Goal: Task Accomplishment & Management: Manage account settings

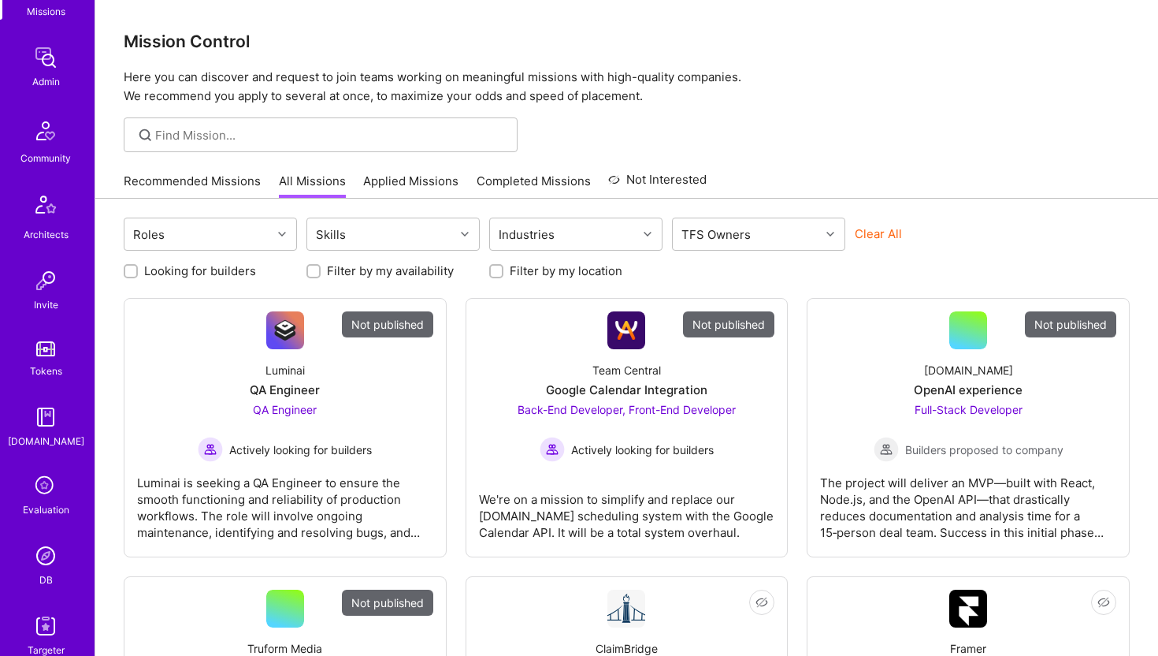
scroll to position [350, 0]
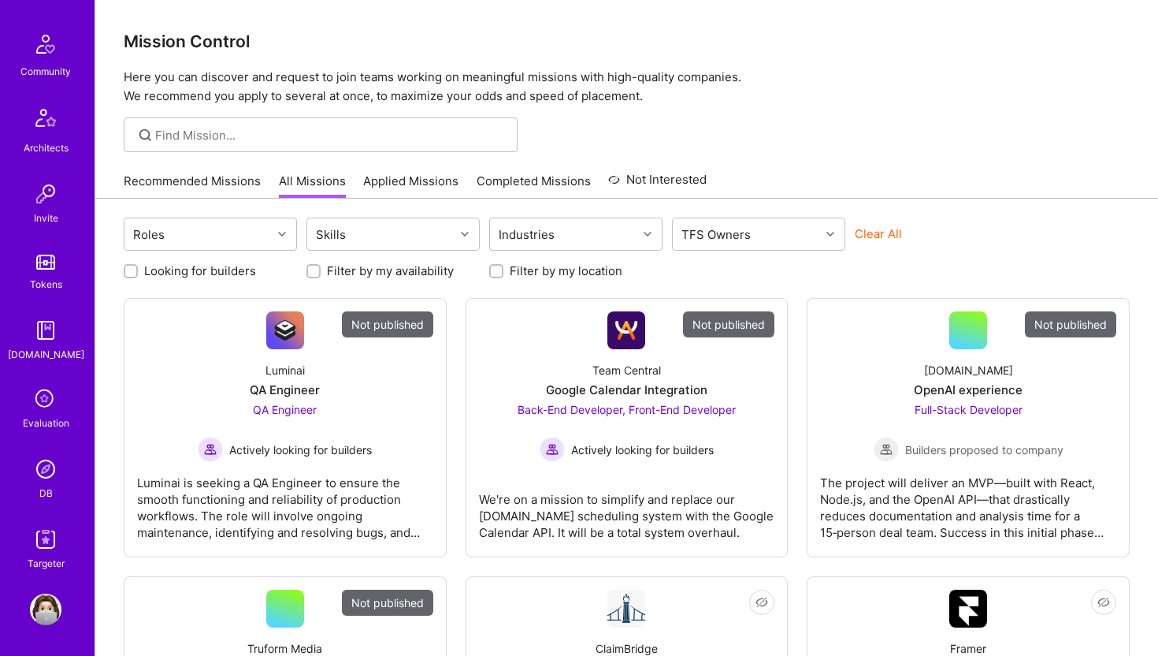
click at [47, 479] on img at bounding box center [46, 469] width 32 height 32
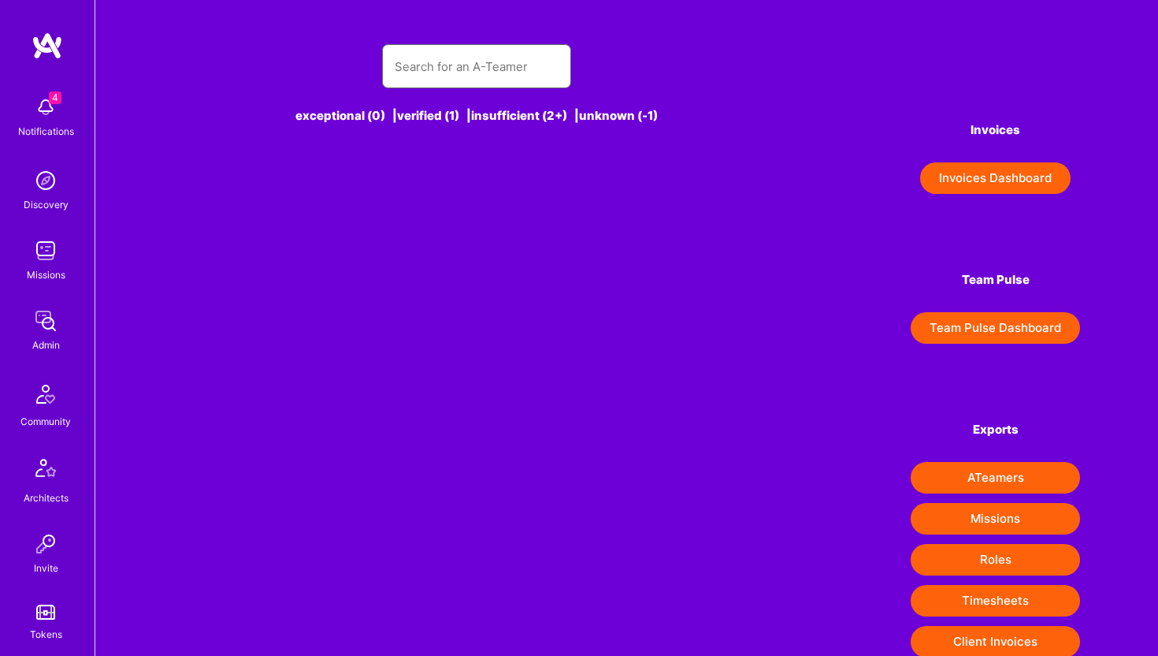
click at [484, 76] on input "text" at bounding box center [477, 66] width 164 height 40
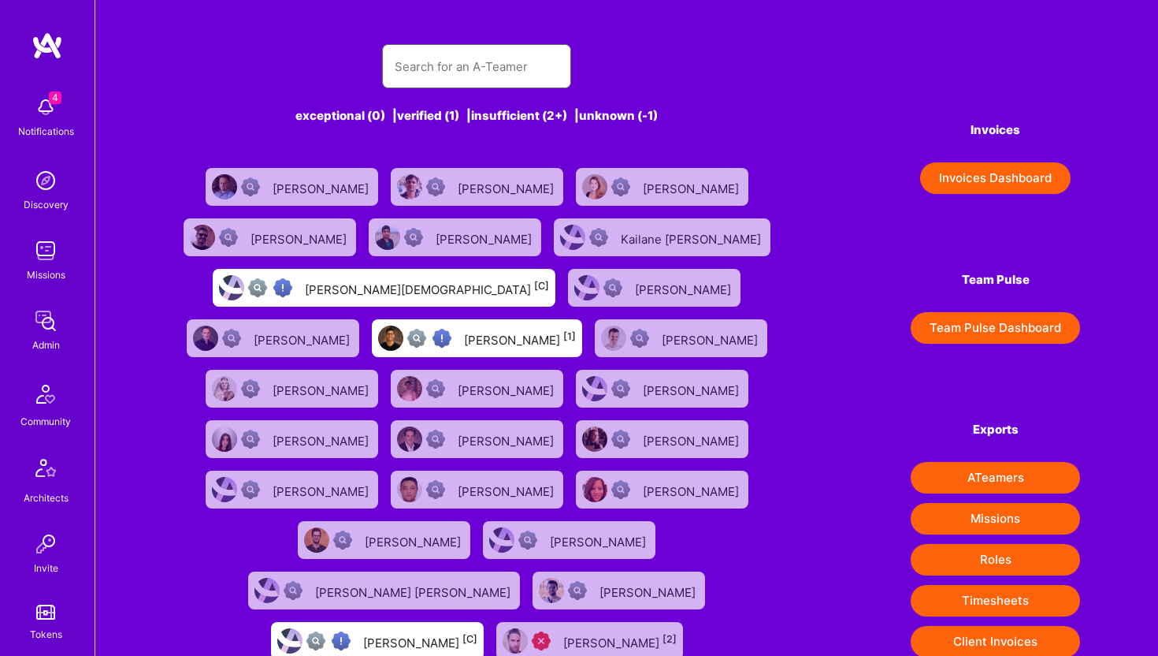
paste input "https://platform.a.team/gabrielmartinez"
type input "https://platform.a.team/gabrielmartinez"
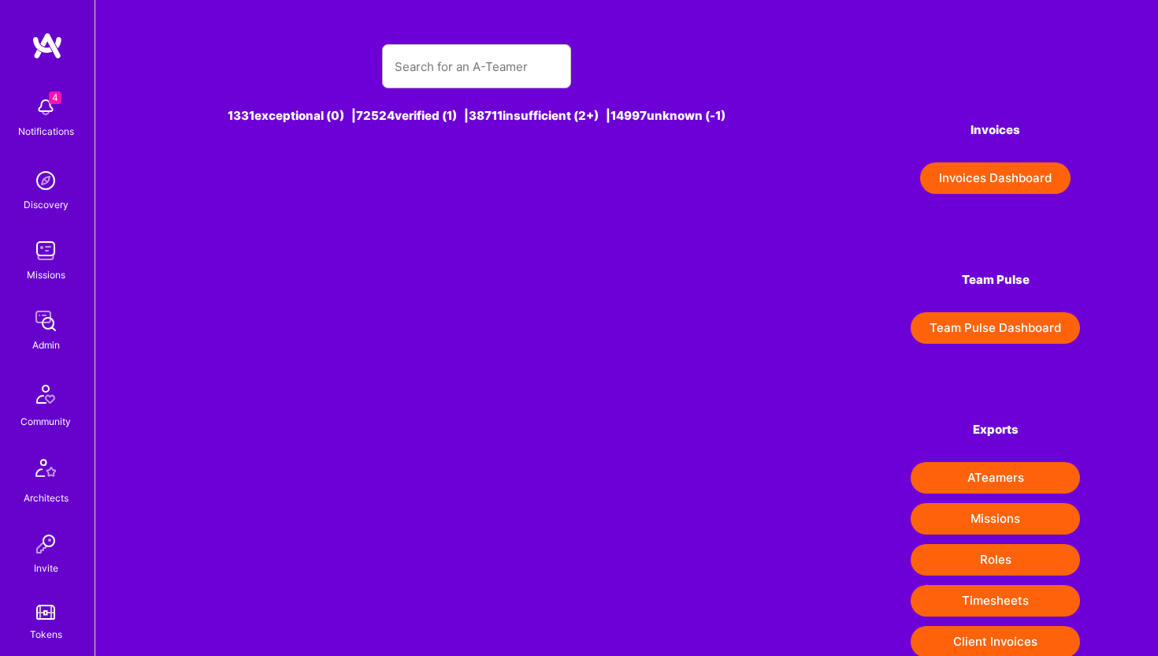
scroll to position [0, 0]
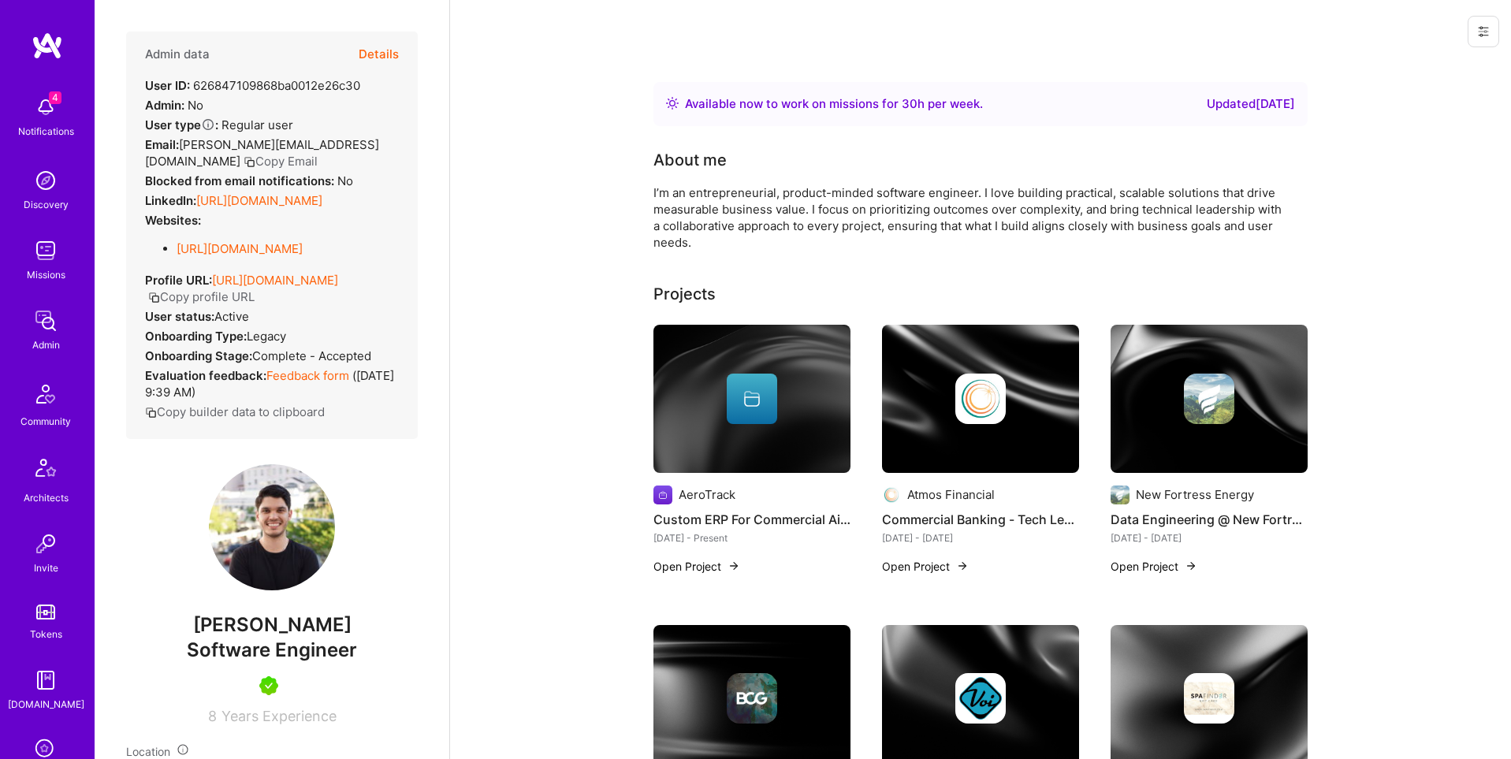
scroll to position [247, 0]
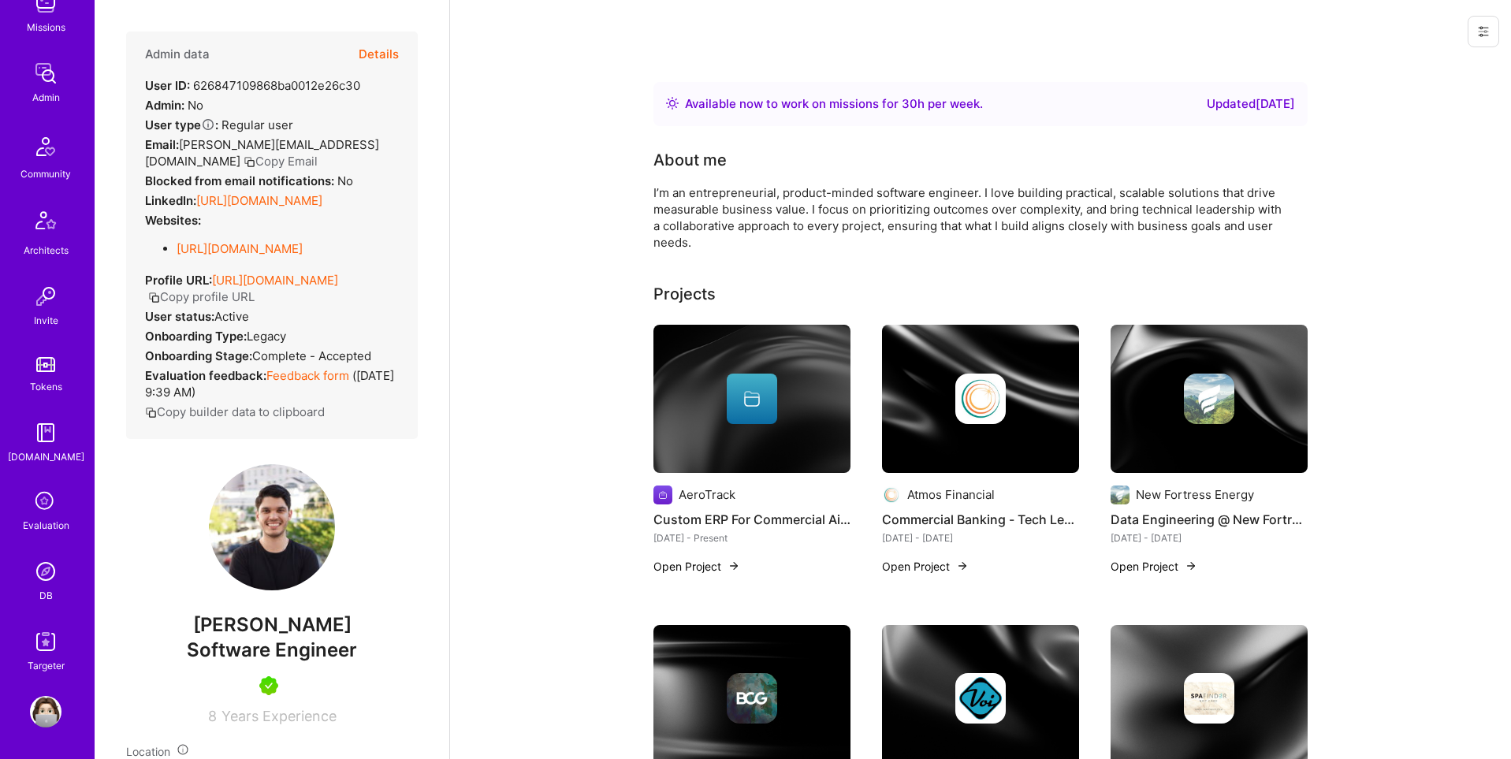
click at [48, 587] on div "DB" at bounding box center [45, 595] width 13 height 17
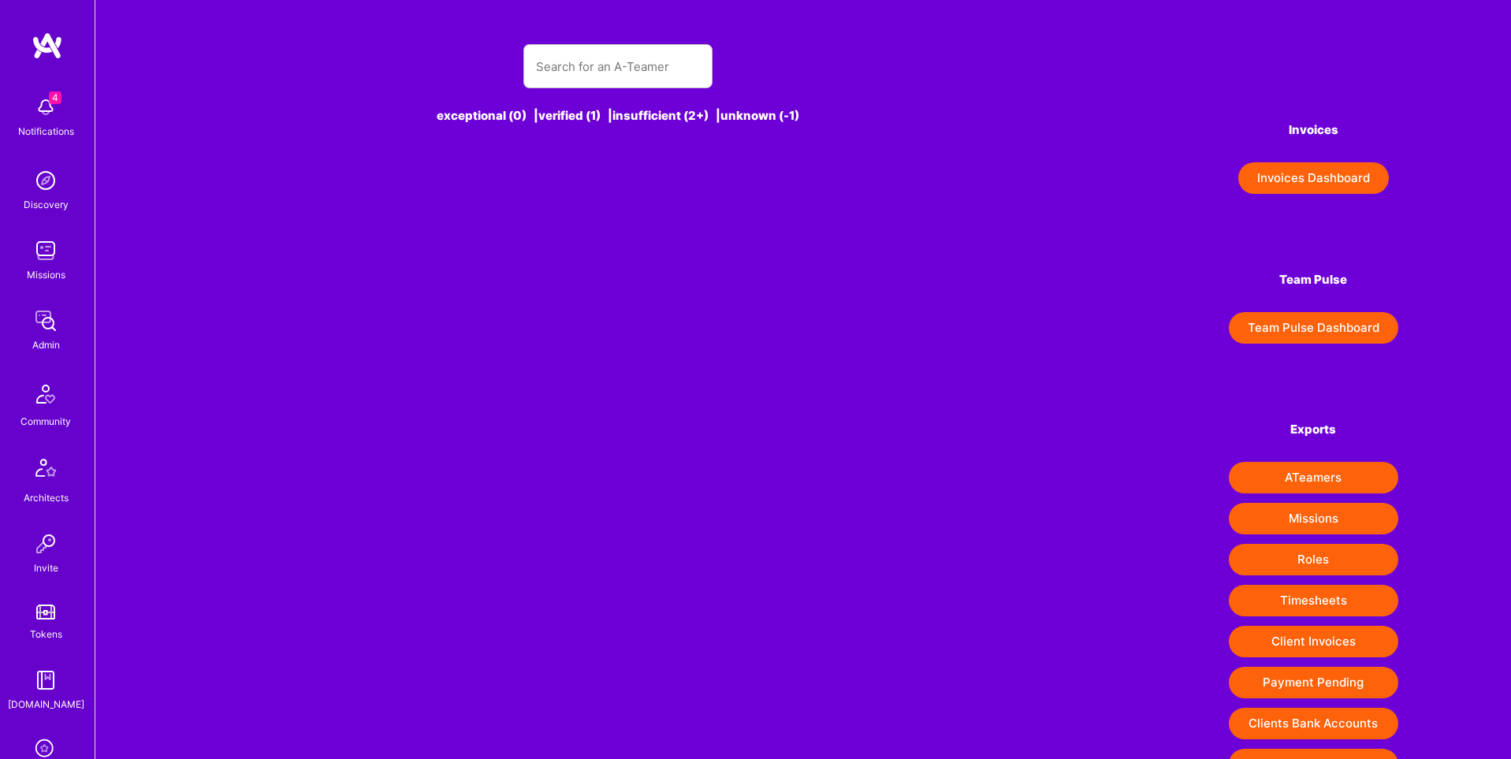
click at [649, 92] on div "exceptional (0) | verified (1) | insufficient (2+) | unknown (-1)" at bounding box center [617, 93] width 819 height 136
click at [636, 73] on input "text" at bounding box center [618, 66] width 164 height 40
paste input "andres.matonti@gmail.com"
type input "andres.matonti@gmail.com"
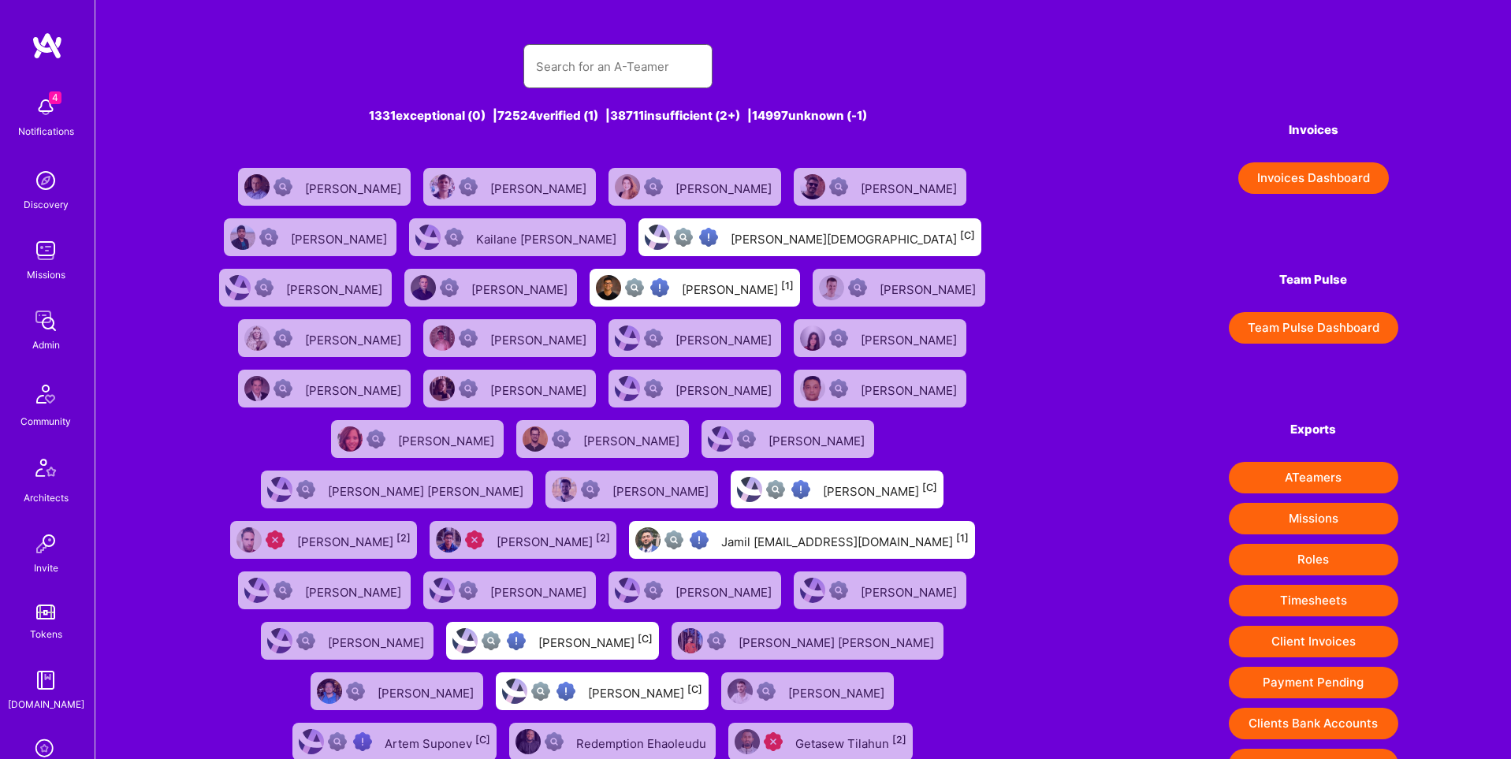
paste input "andres.matonti@gmail.com"
type input "andres.matonti@gmail.com"
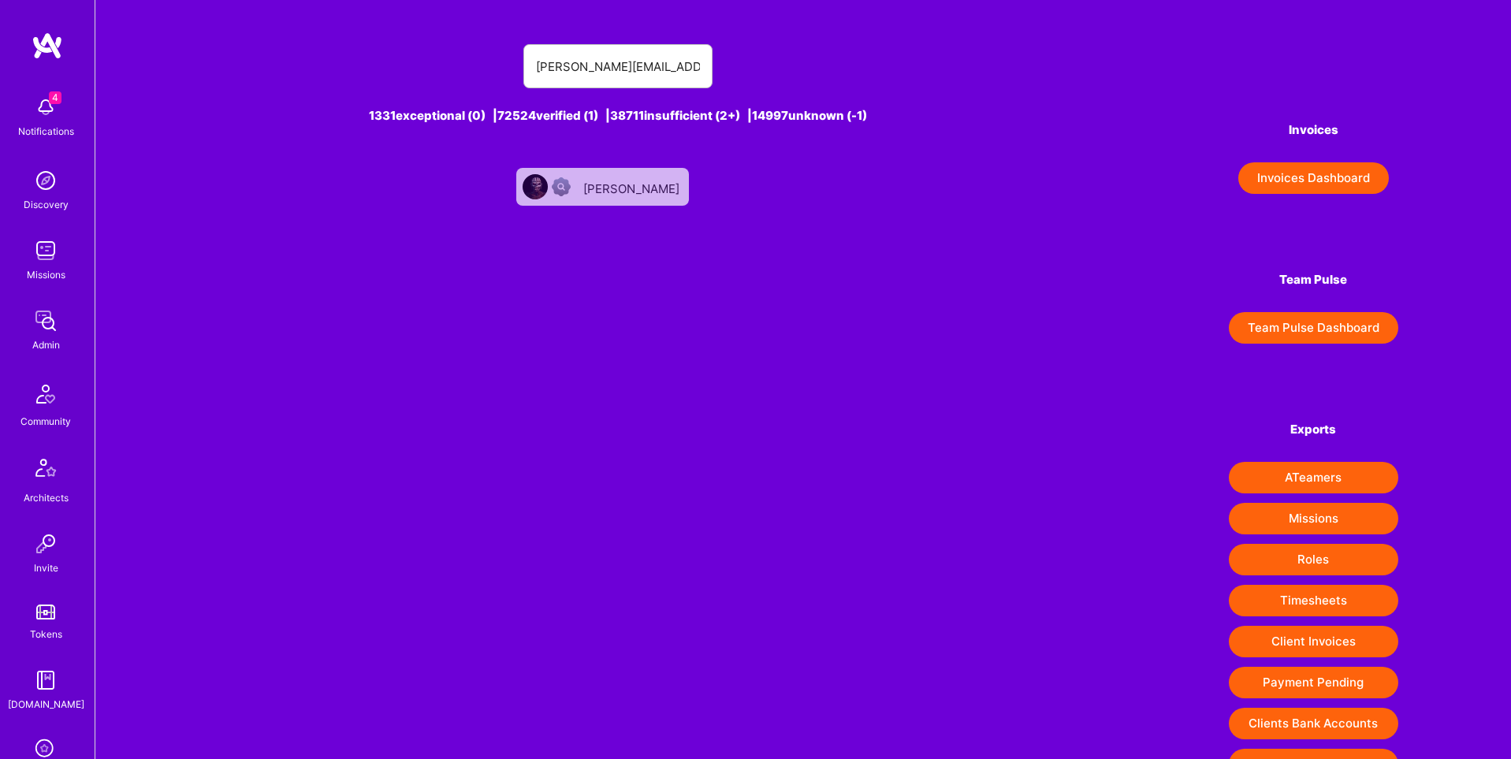
click at [634, 185] on div "Andres Matonti" at bounding box center [632, 187] width 99 height 20
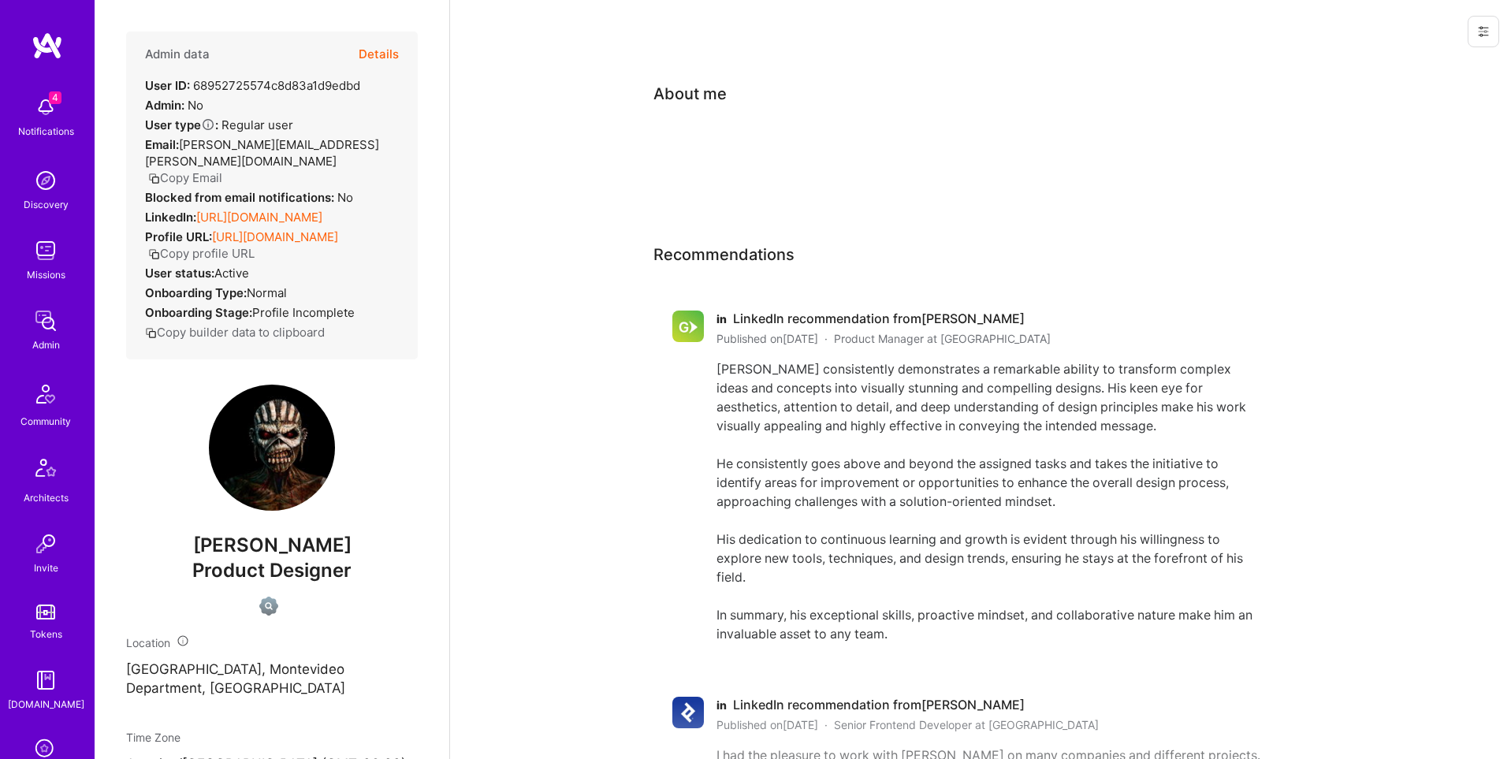
click at [1158, 31] on icon at bounding box center [1483, 31] width 13 height 13
click at [1158, 147] on button "Delete User" at bounding box center [1416, 148] width 166 height 40
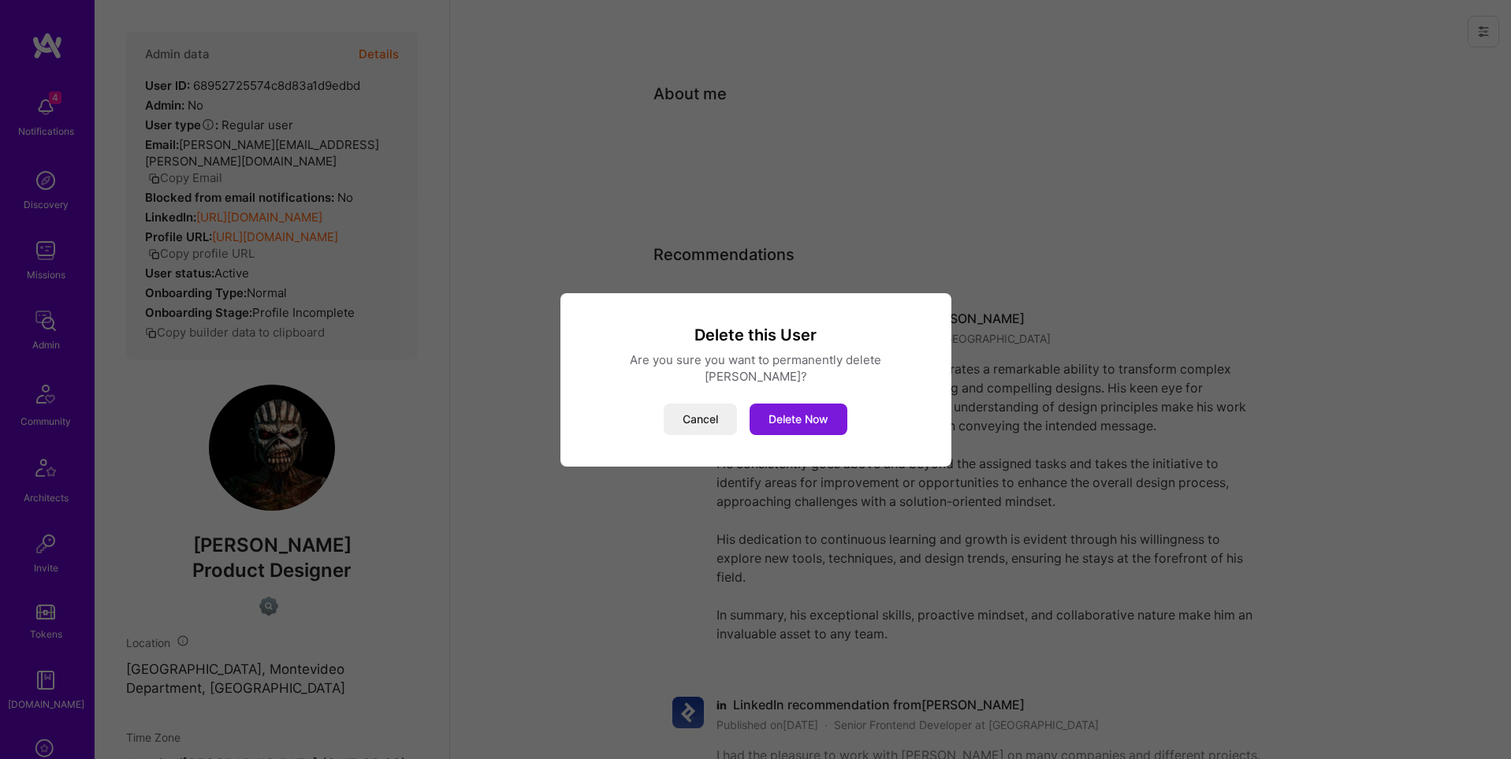
click at [816, 407] on button "Delete Now" at bounding box center [798, 419] width 98 height 32
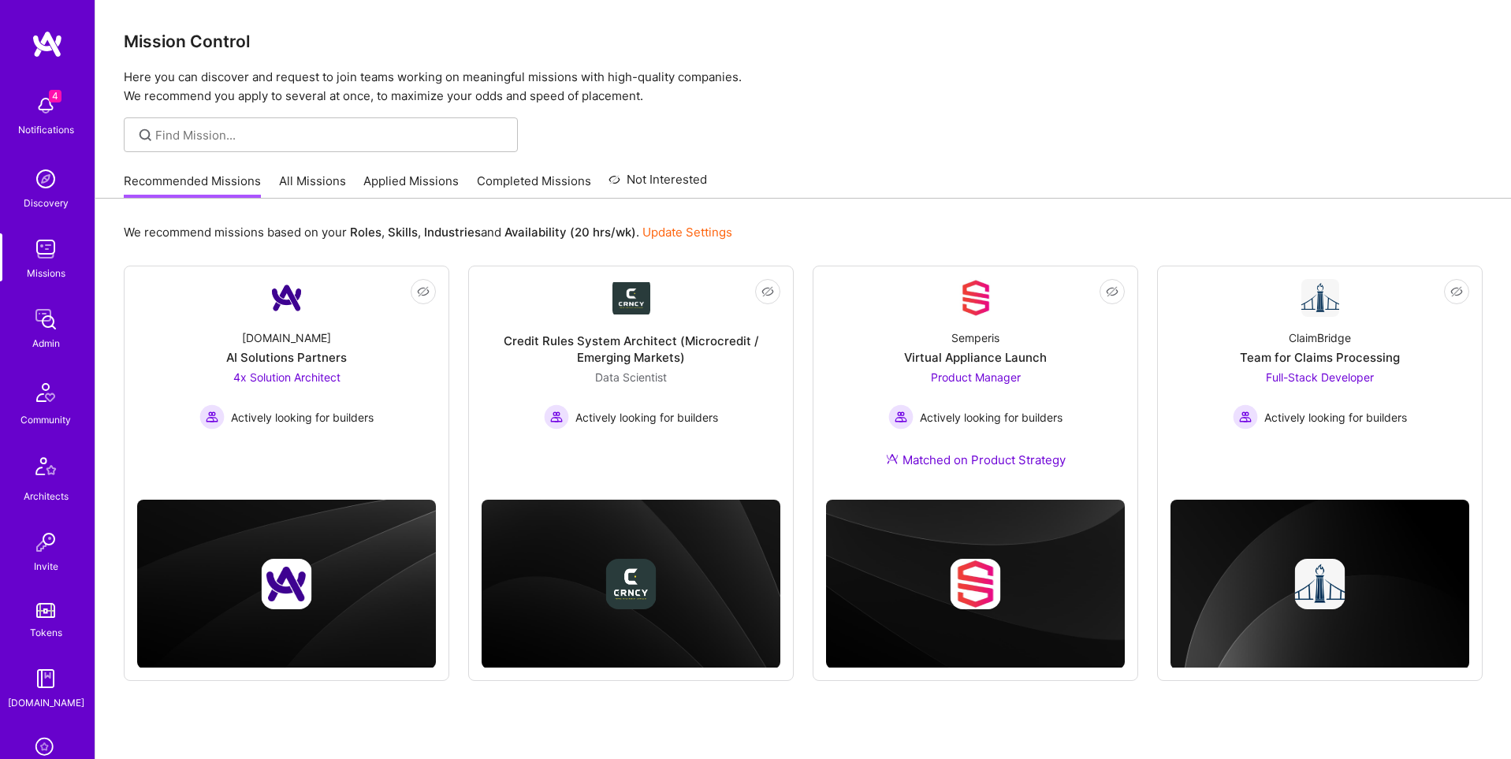
scroll to position [247, 0]
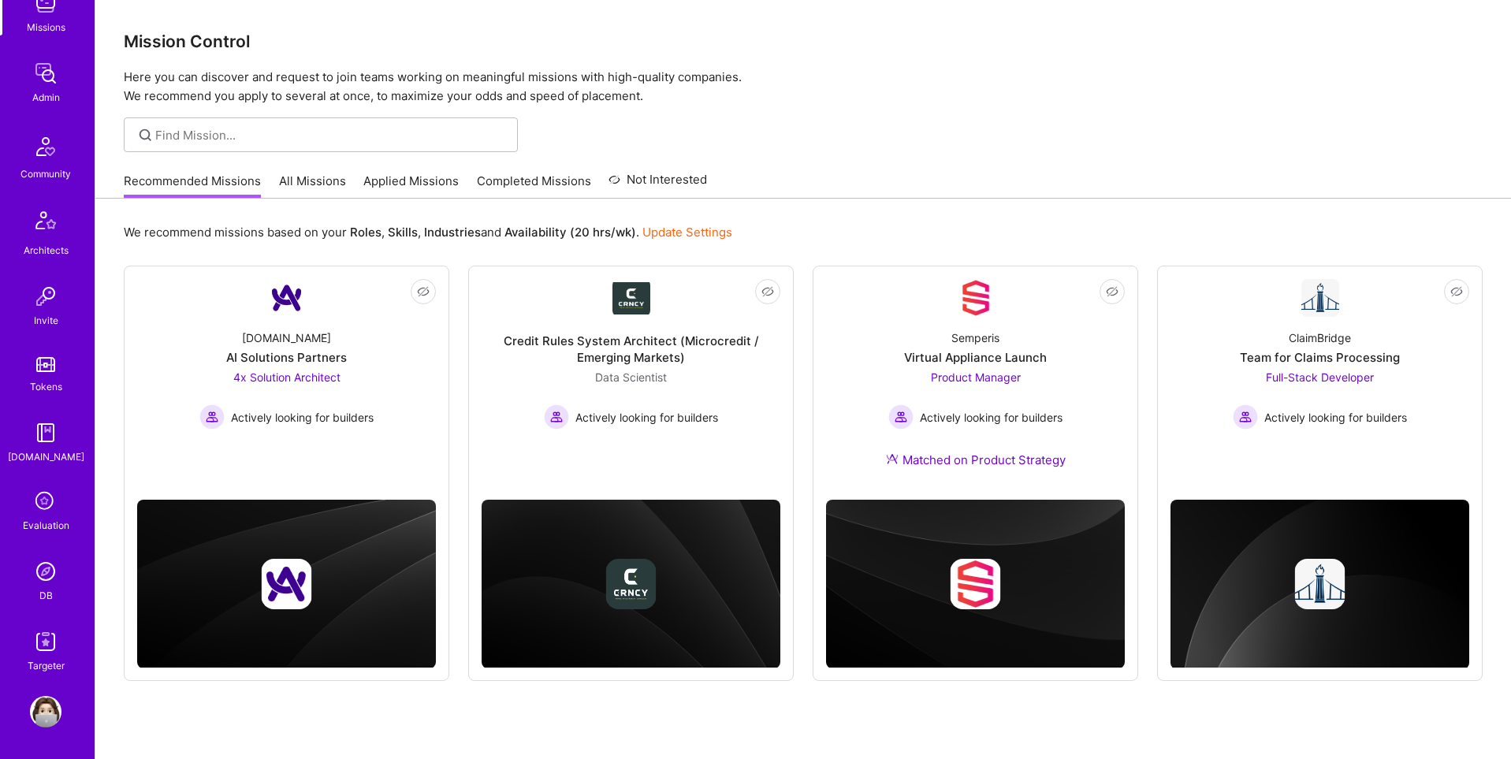
click at [49, 574] on img at bounding box center [46, 572] width 32 height 32
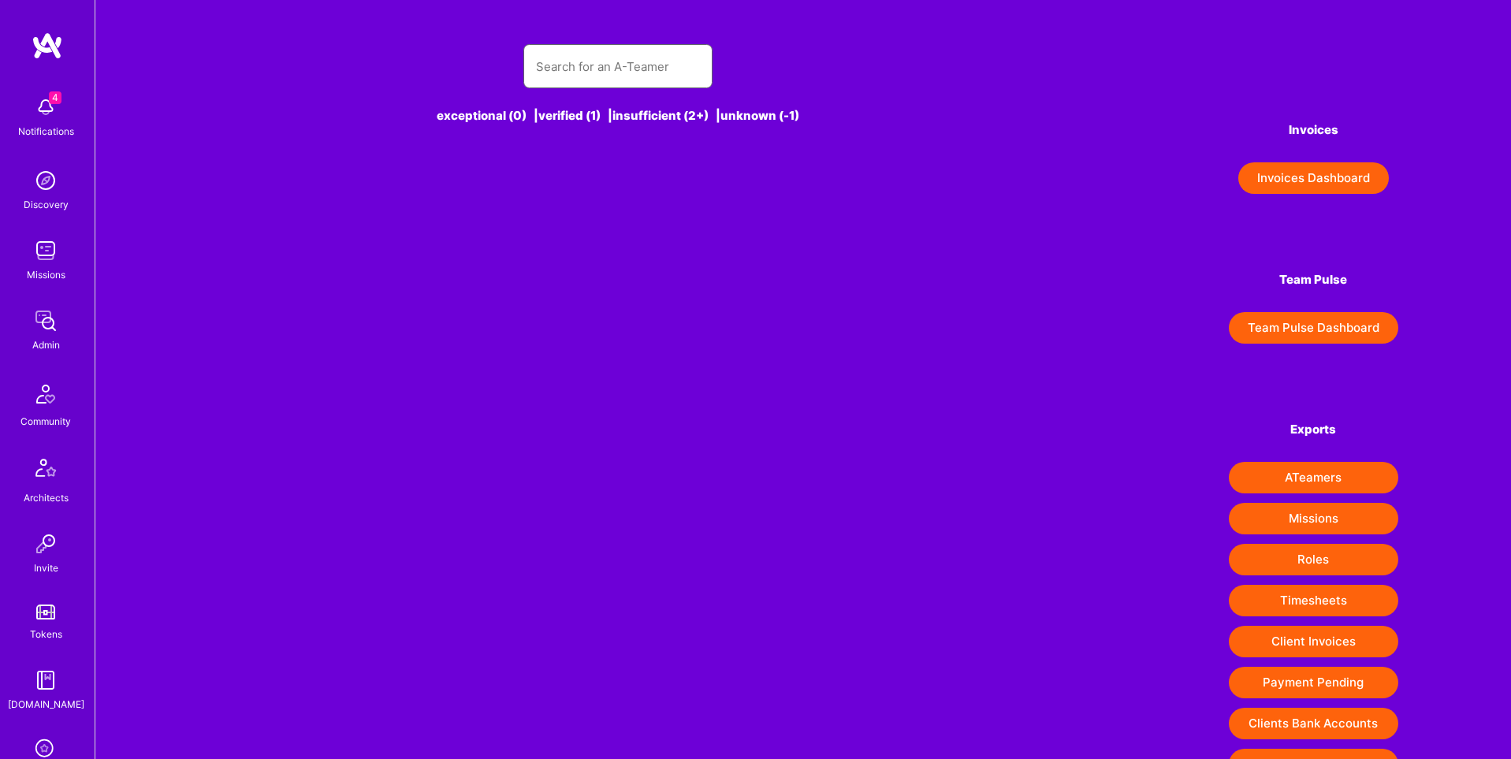
click at [621, 64] on input "text" at bounding box center [618, 66] width 164 height 40
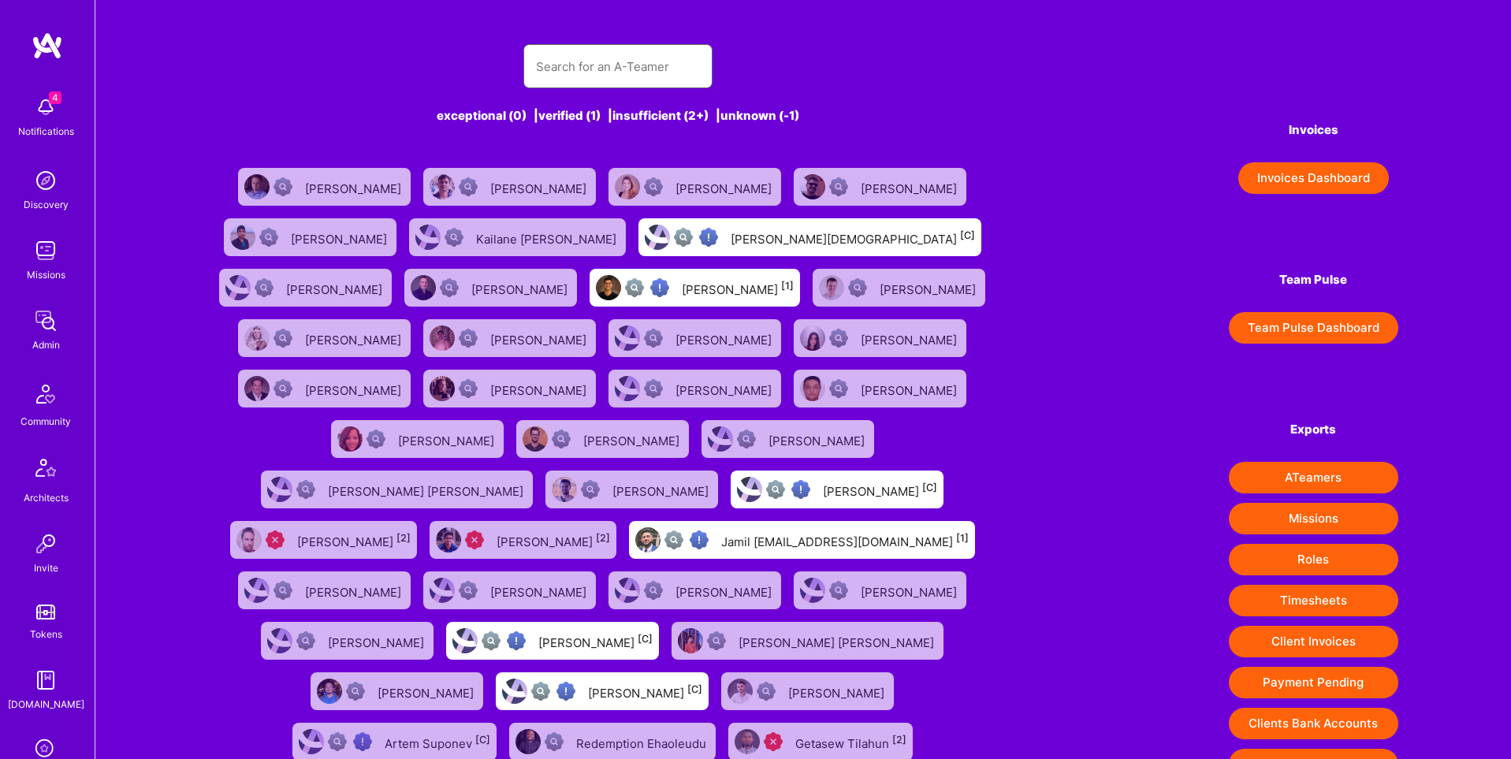
paste input "rarcifa@gmail.com"
type input "rarcifa@gmail.com"
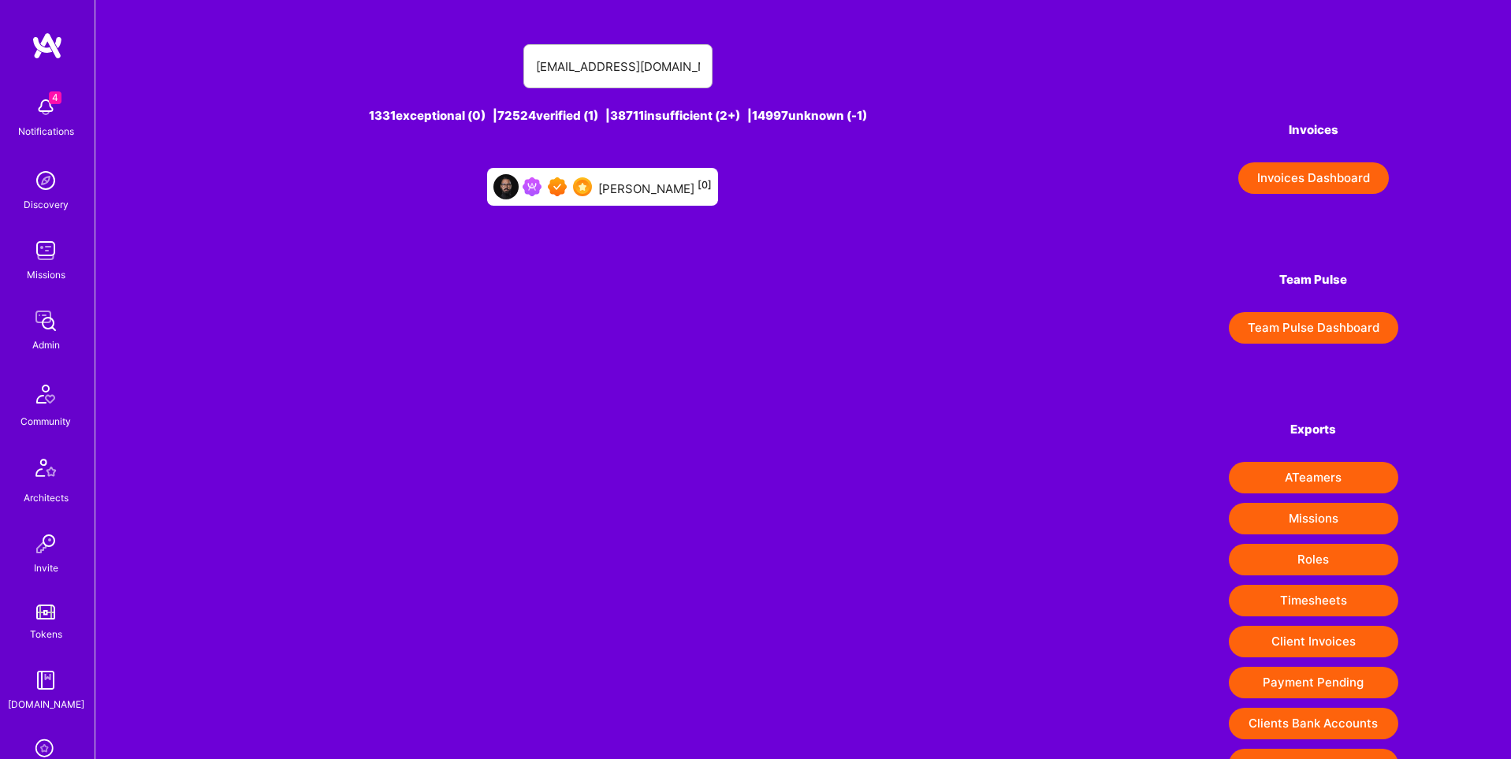
click at [661, 191] on div "Ricardo Arcifa [0]" at bounding box center [654, 187] width 113 height 20
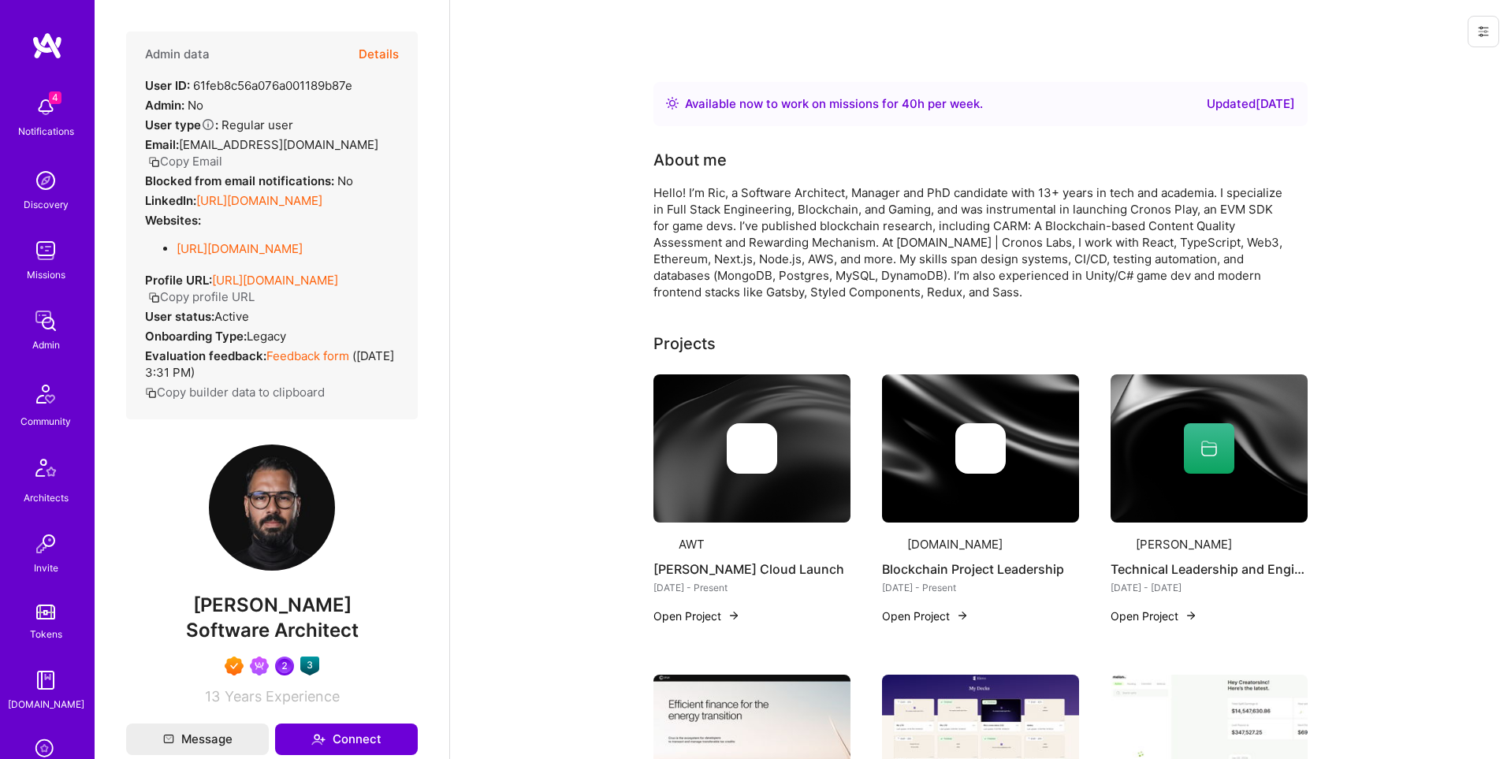
click at [383, 51] on button "Details" at bounding box center [379, 55] width 40 height 46
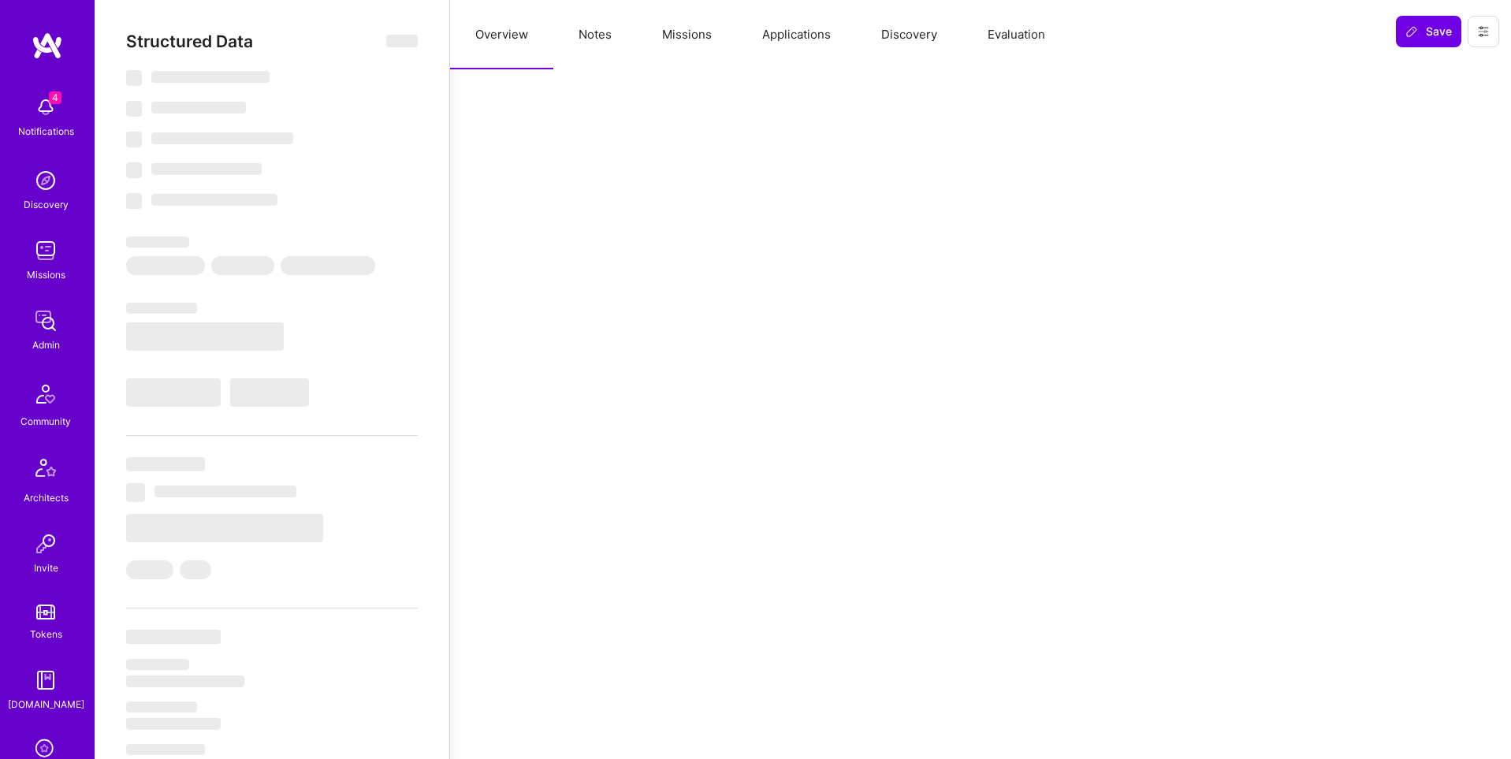
click at [771, 23] on button "Applications" at bounding box center [796, 34] width 119 height 69
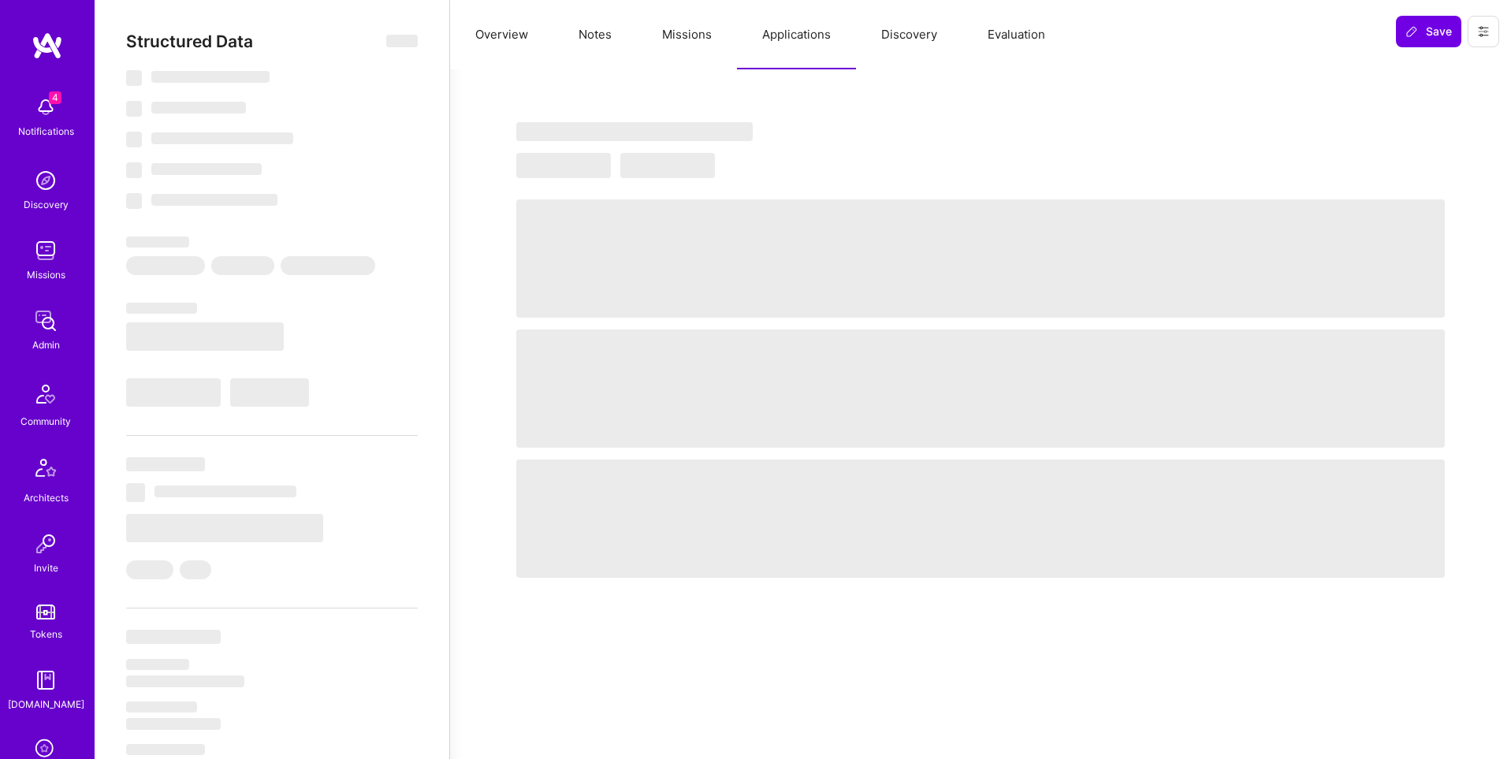
select select "Right Now"
select select "7"
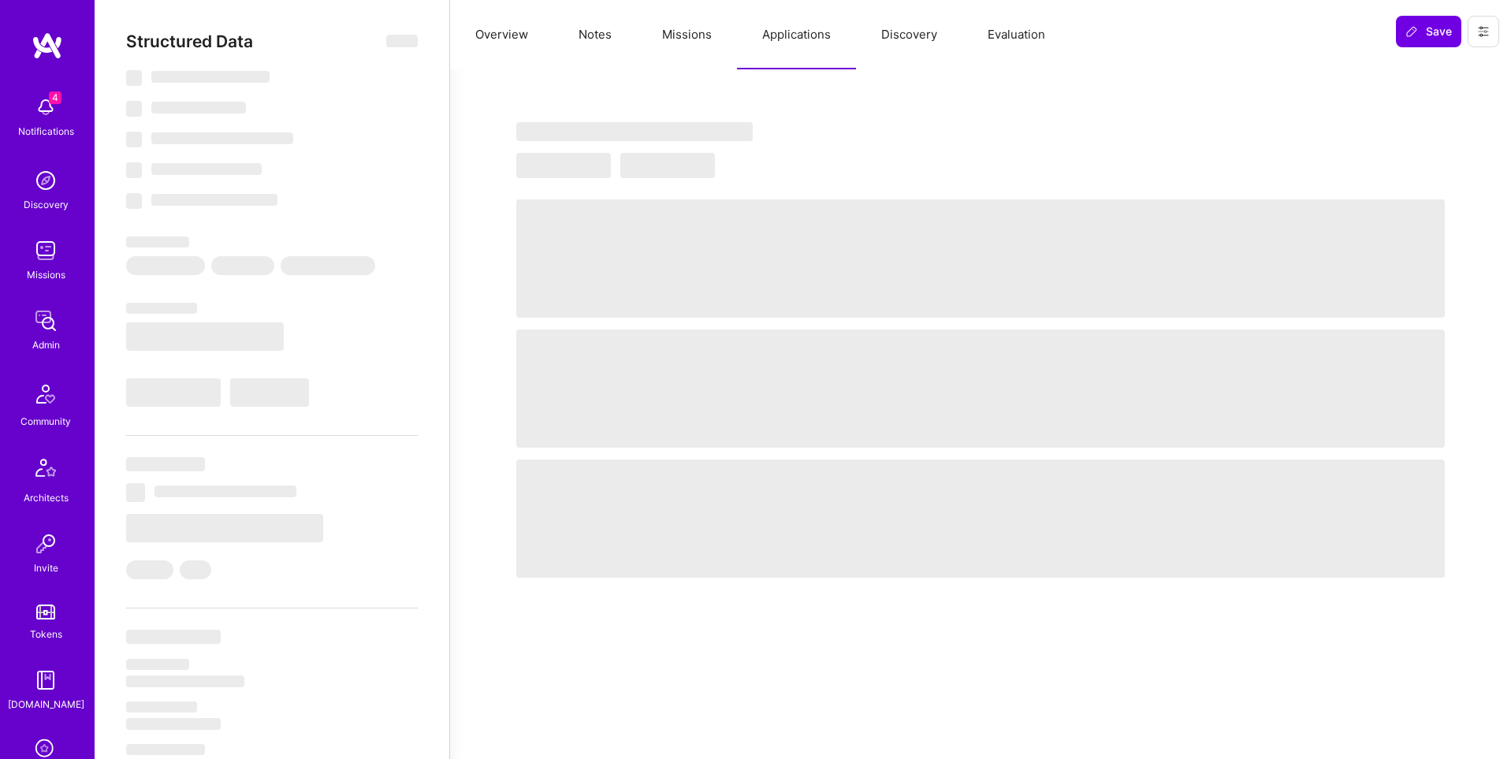
select select "US"
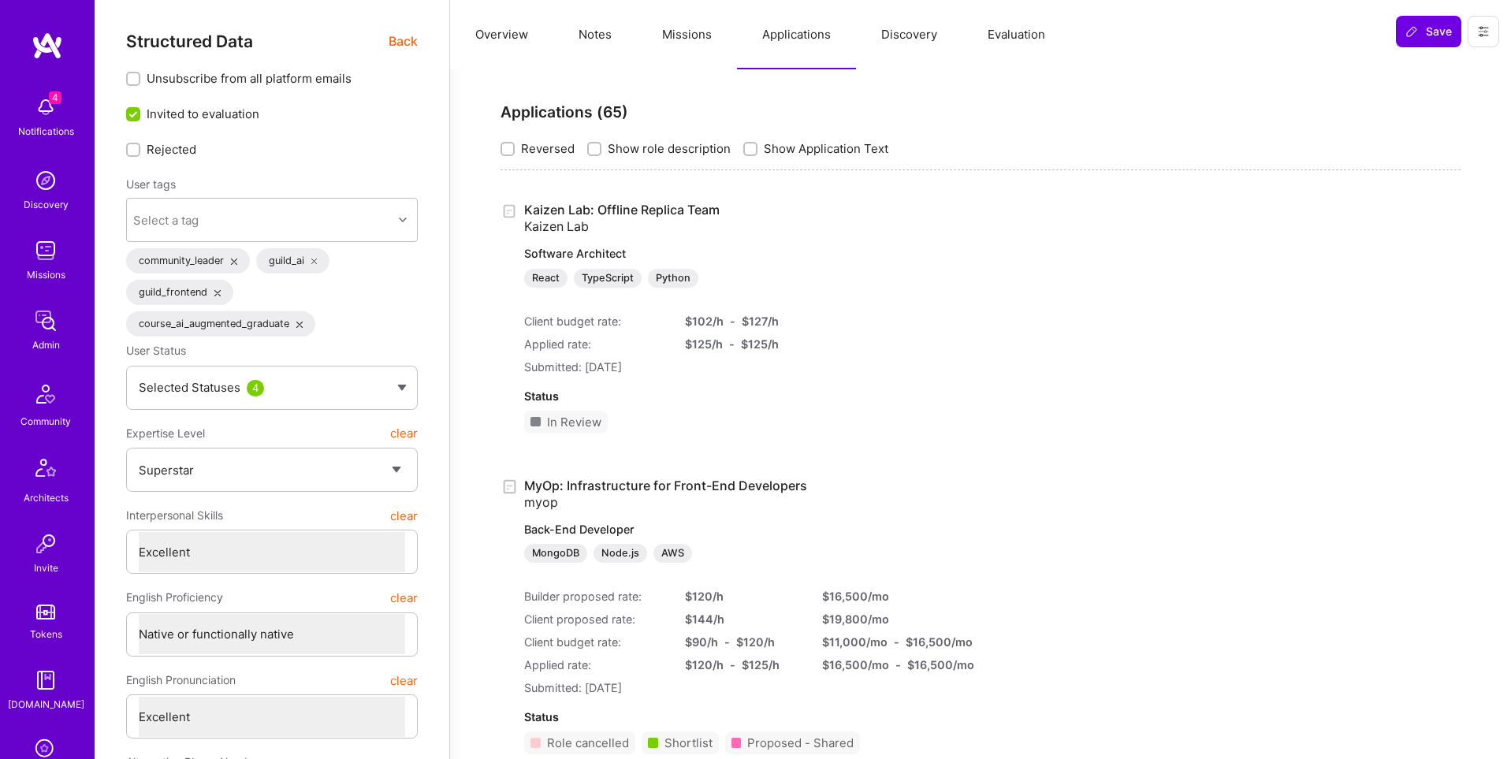
click at [685, 209] on link "Kaizen Lab: Offline Replica Team Kaizen Lab Software Architect React TypeScript…" at bounding box center [732, 245] width 416 height 86
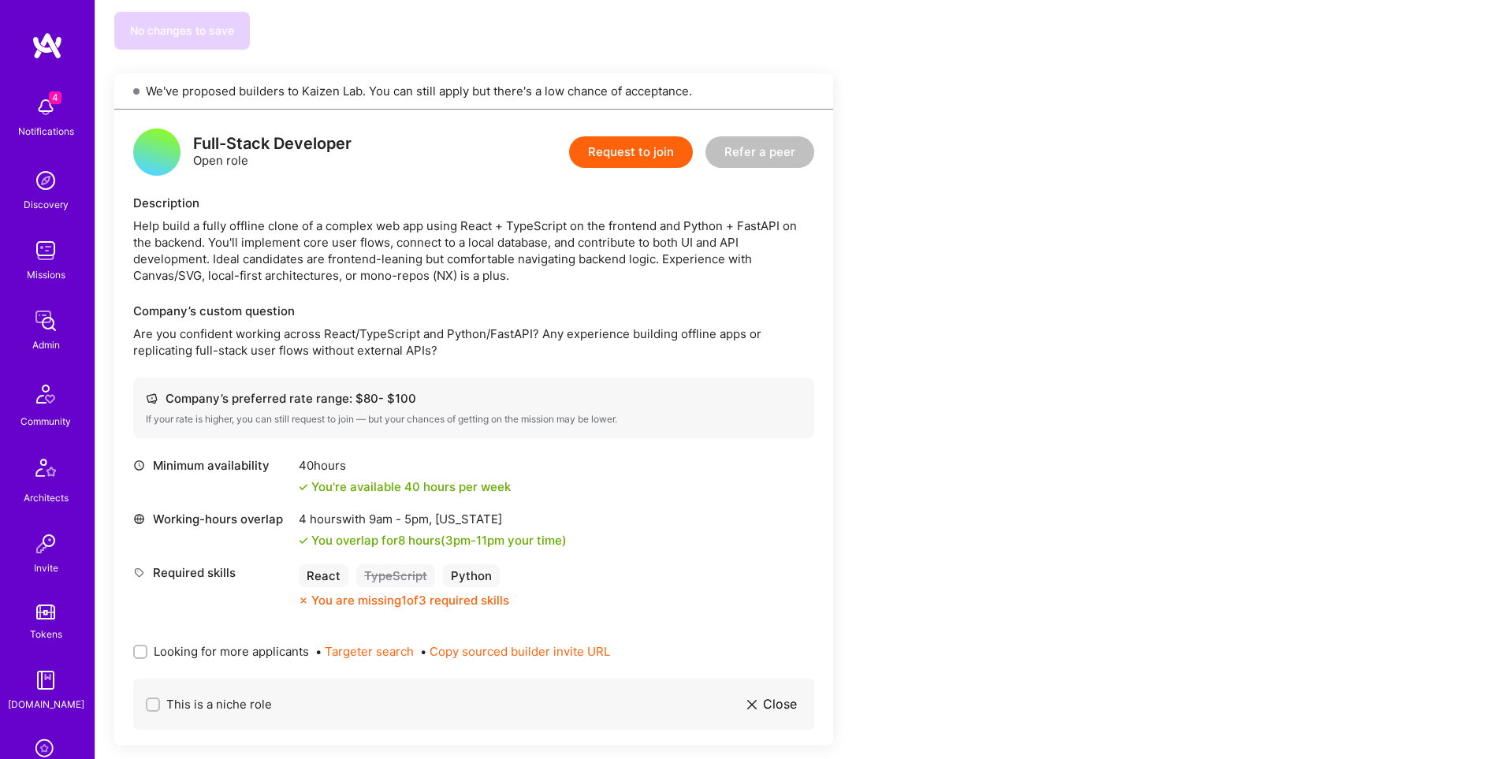
scroll to position [1229, 0]
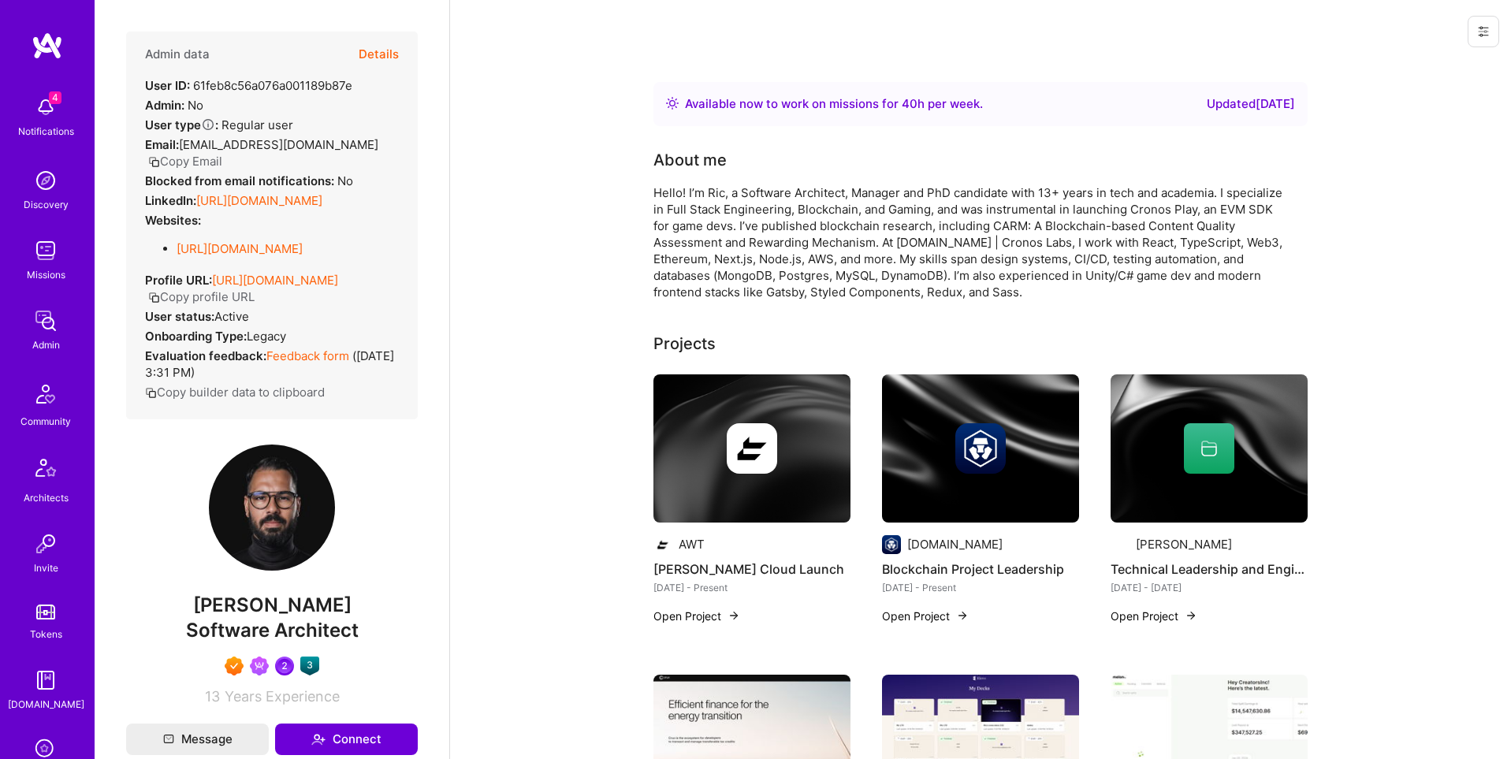
click at [384, 50] on button "Details" at bounding box center [379, 55] width 40 height 46
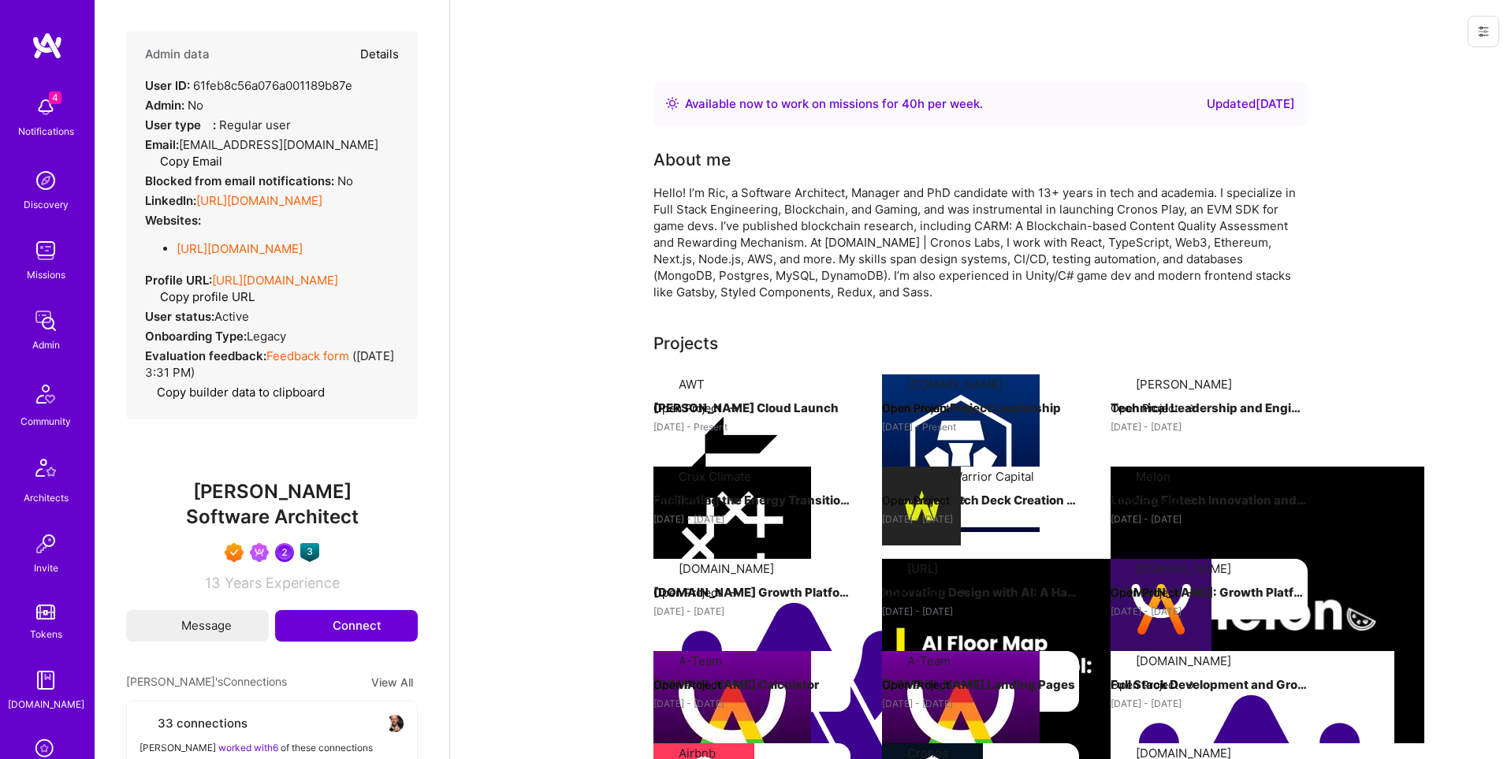
type textarea "x"
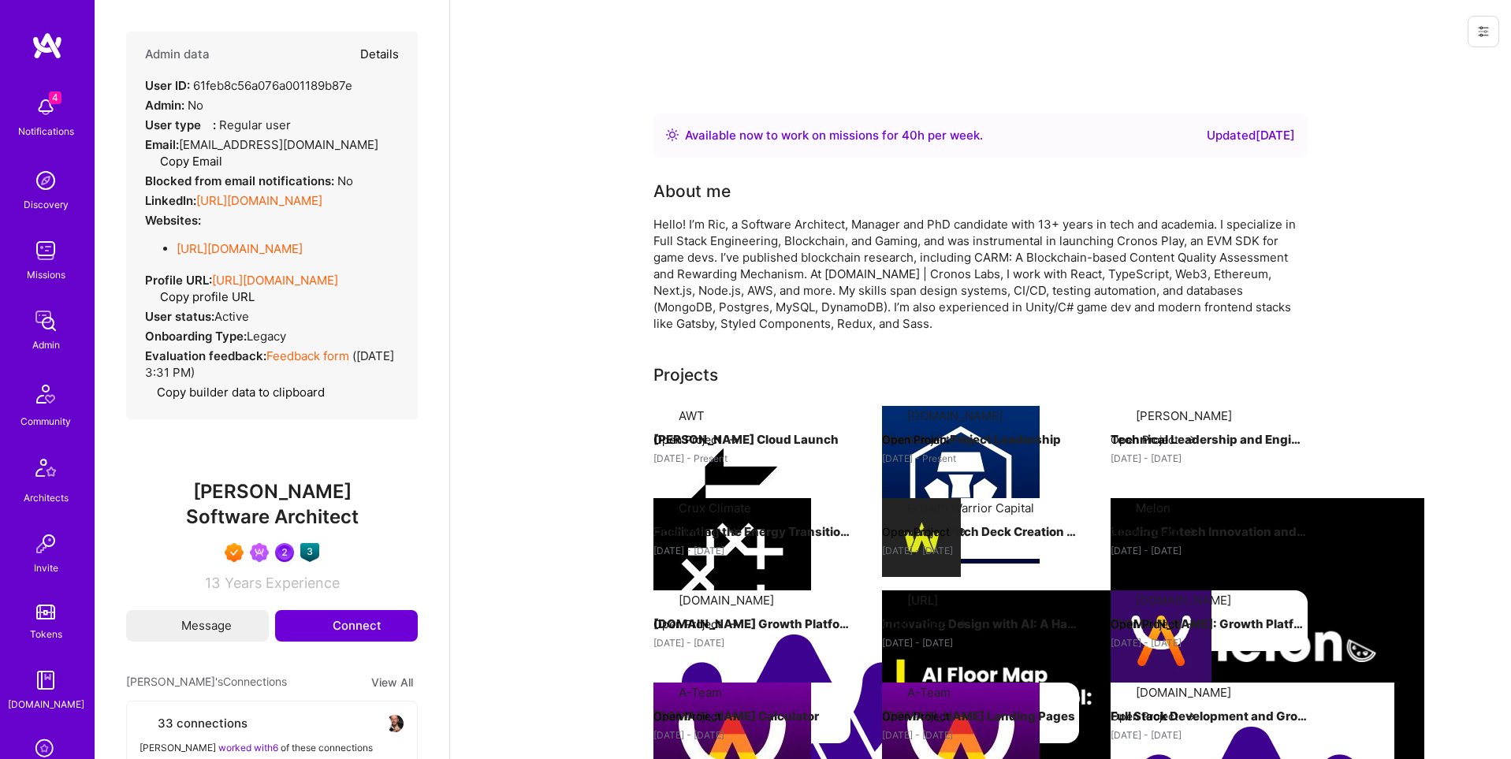
select select "7"
select select "US"
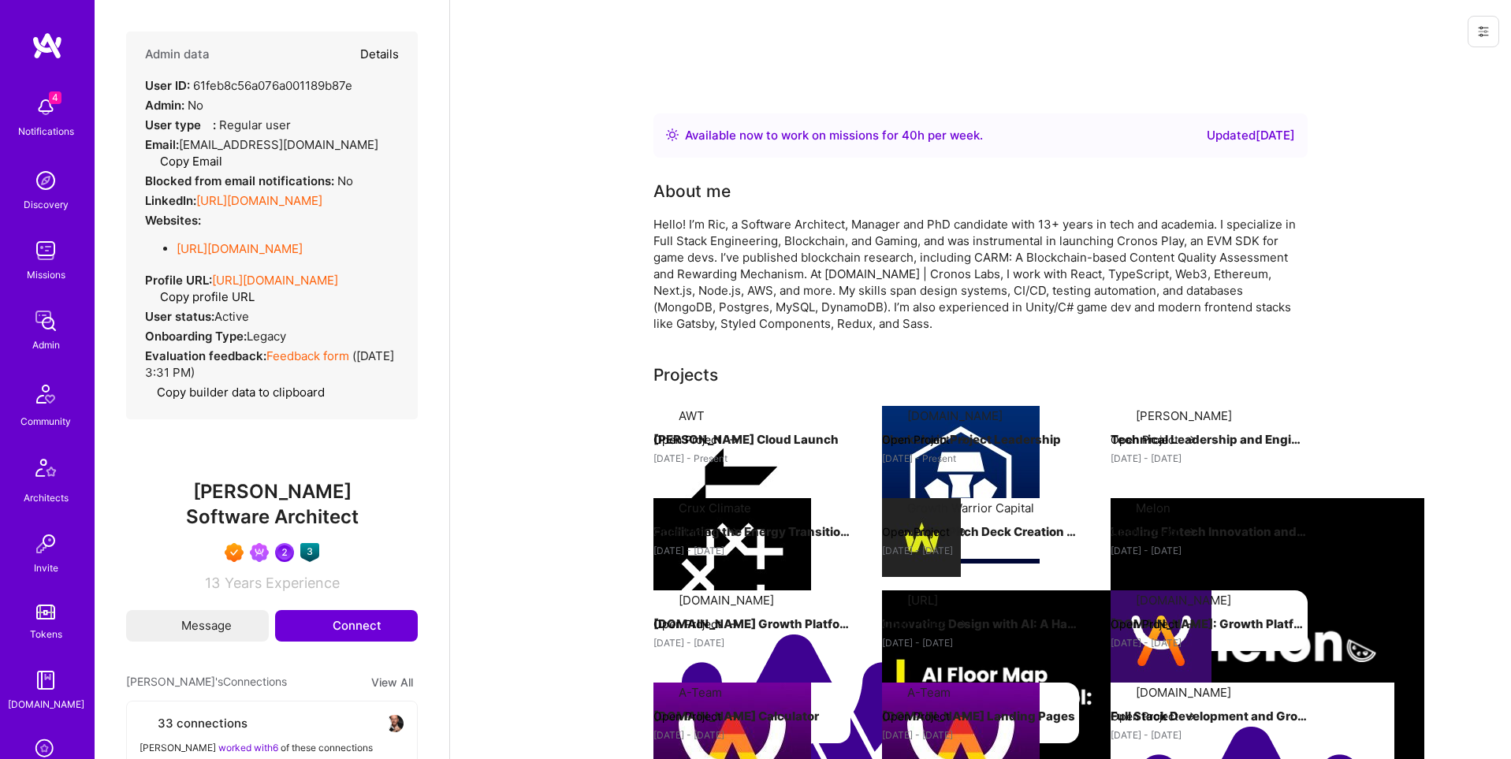
select select "Right Now"
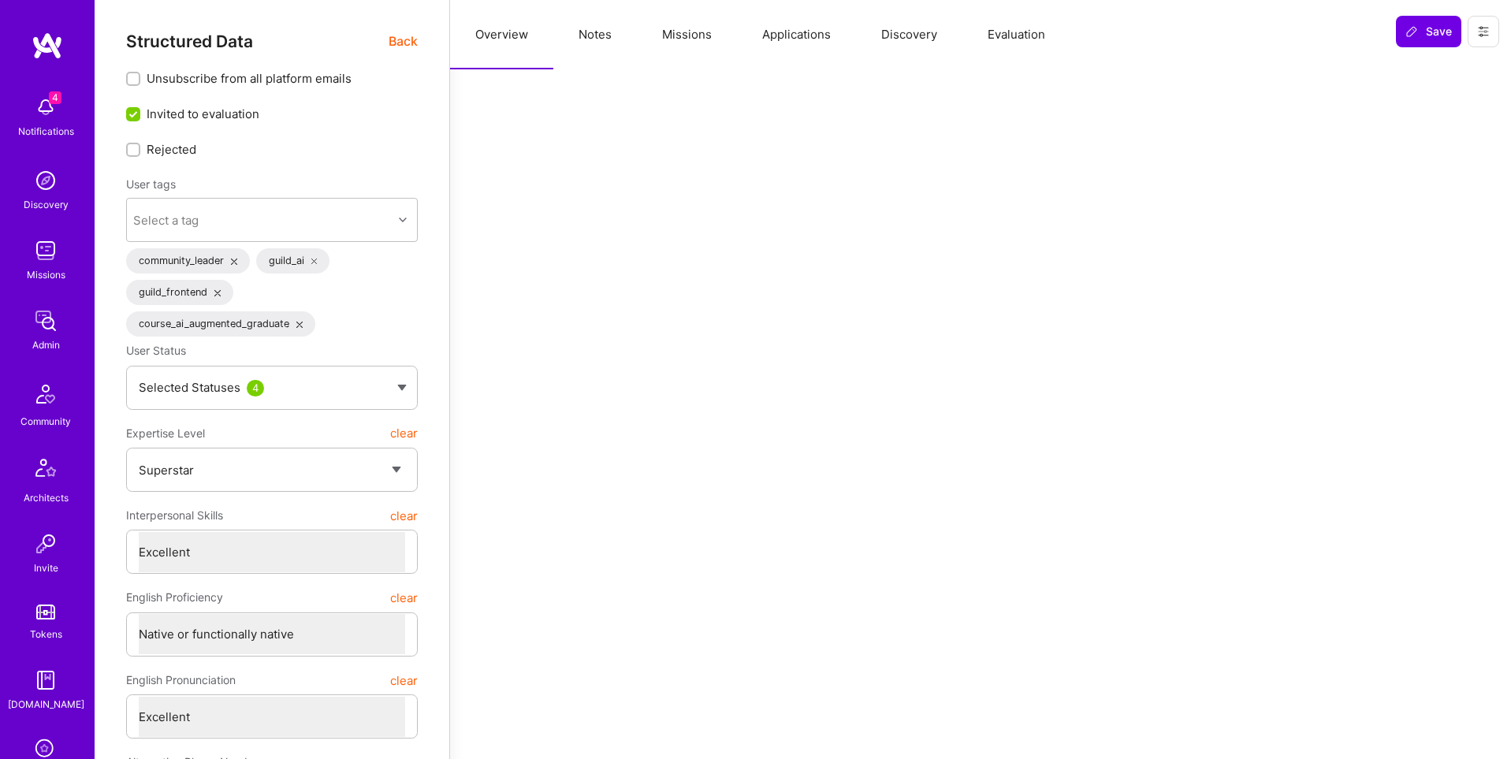
click at [683, 36] on button "Missions" at bounding box center [687, 34] width 100 height 69
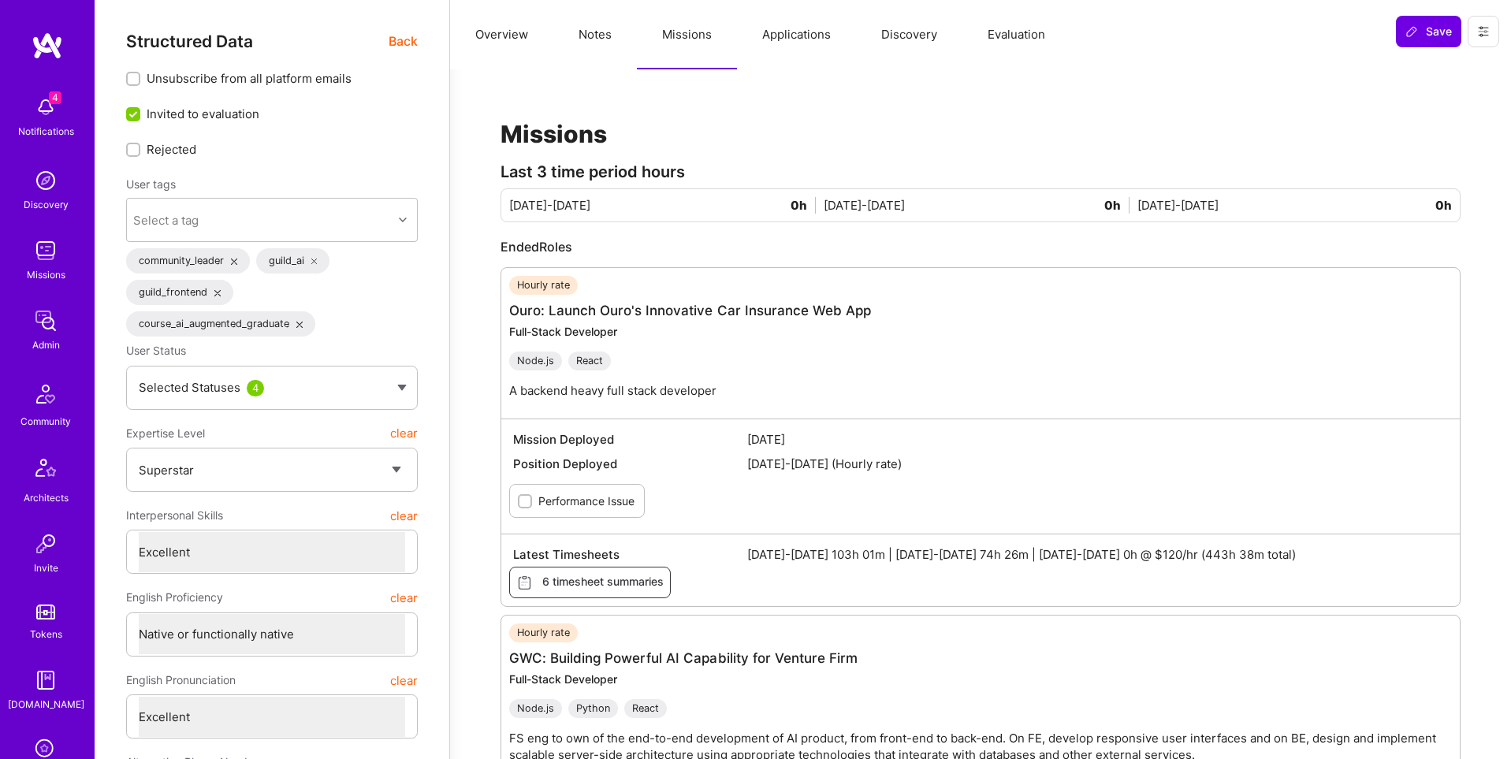
click at [793, 36] on button "Applications" at bounding box center [796, 34] width 119 height 69
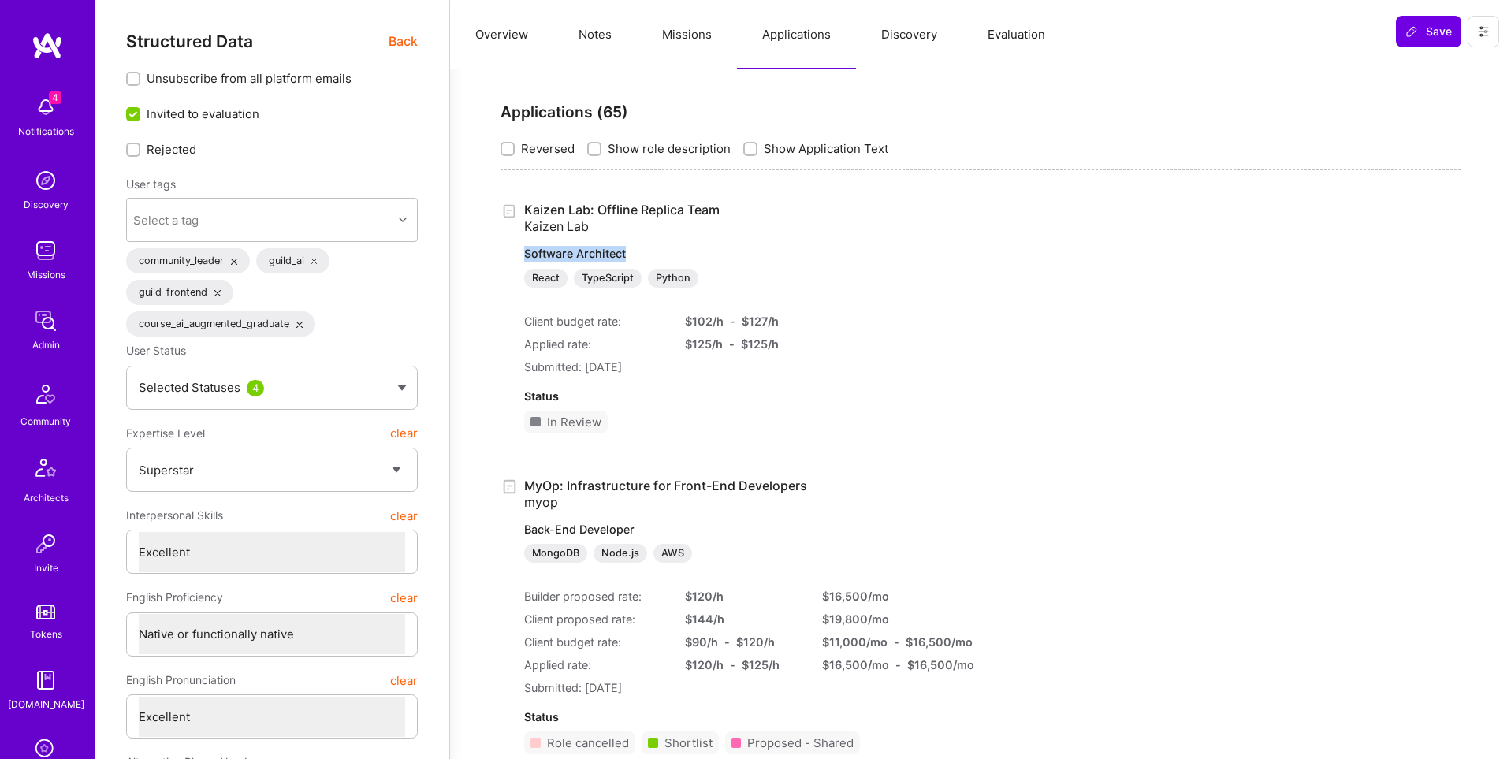
drag, startPoint x: 512, startPoint y: 254, endPoint x: 649, endPoint y: 250, distance: 137.2
click at [649, 250] on div "Kaizen Lab: Offline Replica Team Kaizen Lab Software Architect React TypeScript…" at bounding box center [980, 324] width 960 height 244
copy p "Software Architect"
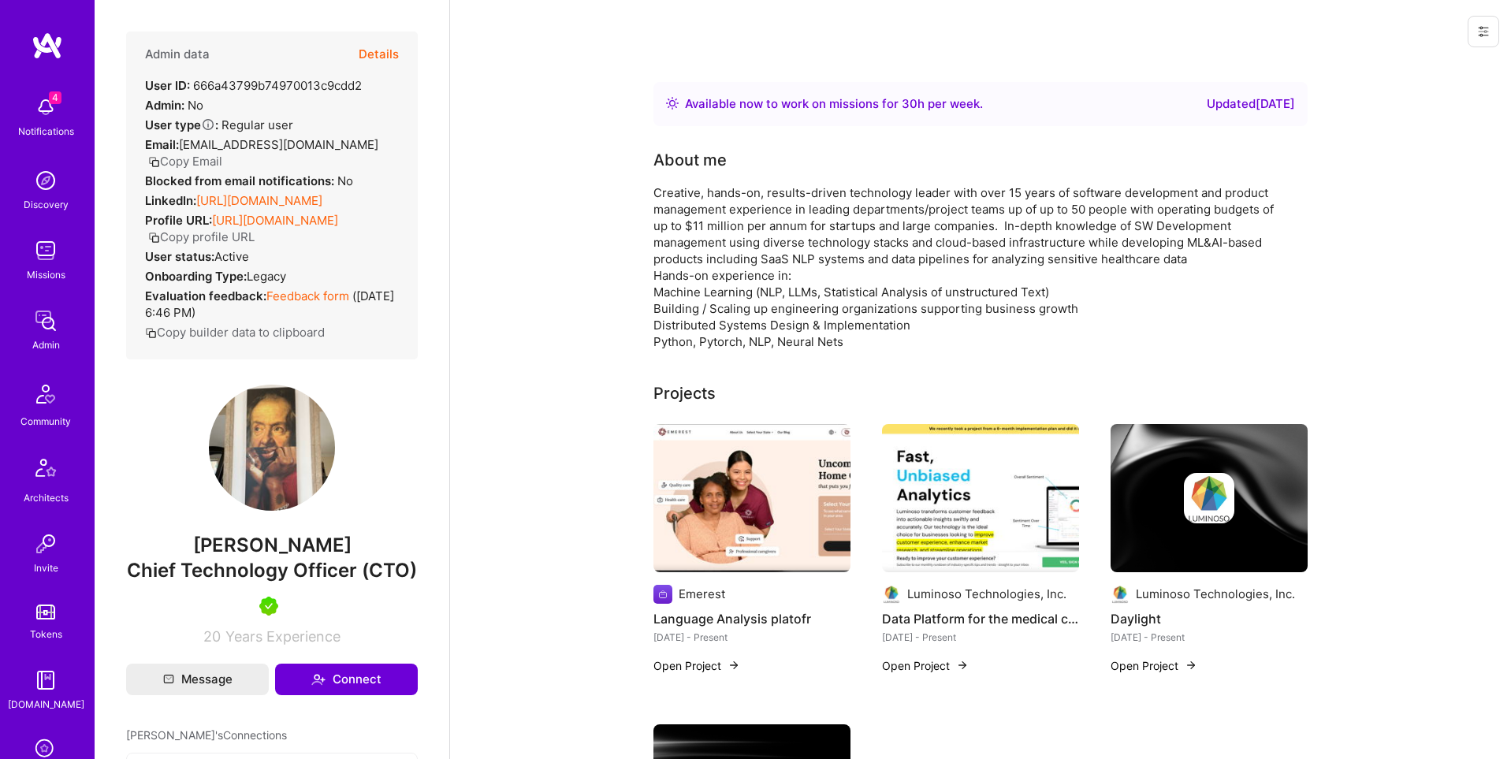
click at [372, 52] on button "Details" at bounding box center [379, 55] width 40 height 46
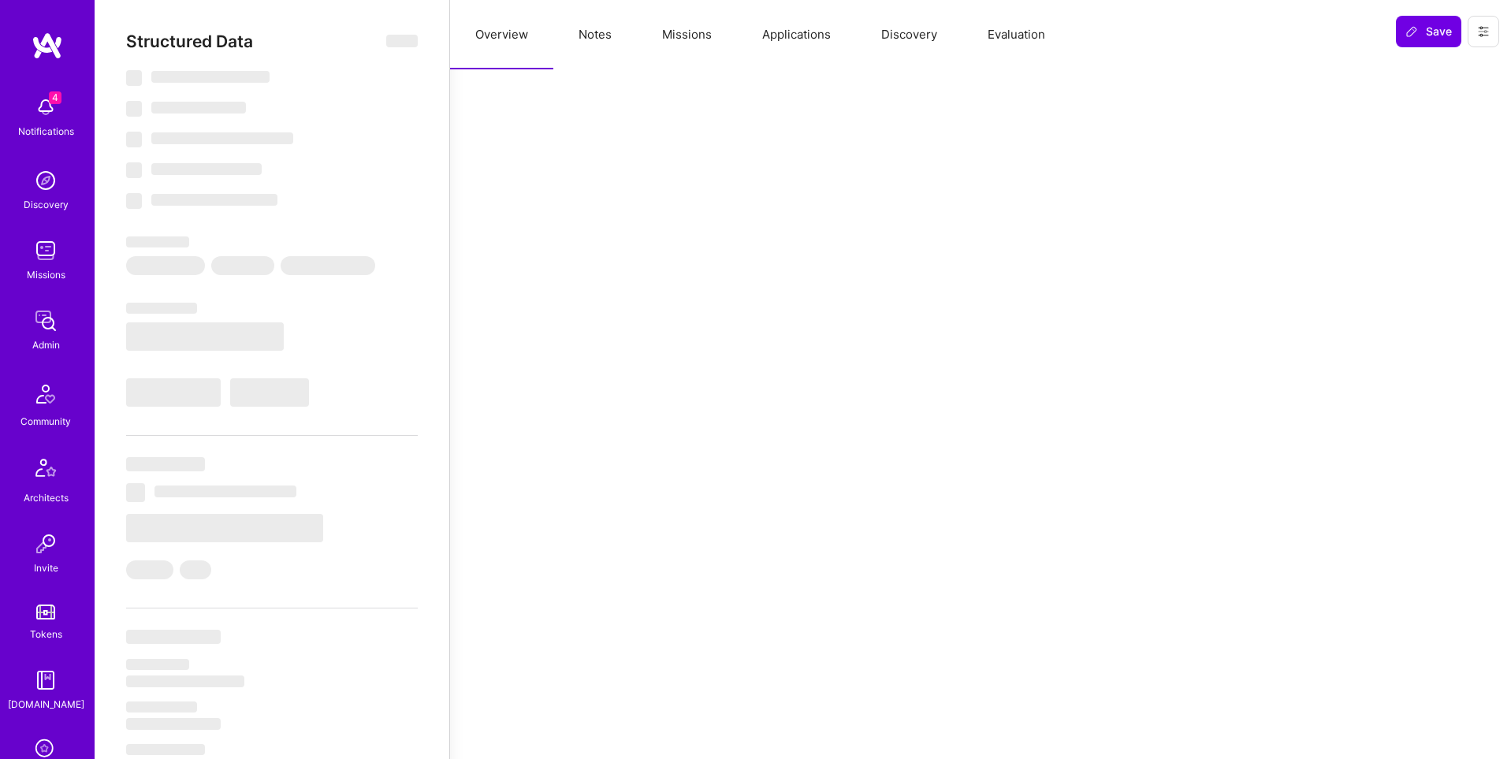
click at [605, 46] on button "Notes" at bounding box center [595, 34] width 84 height 69
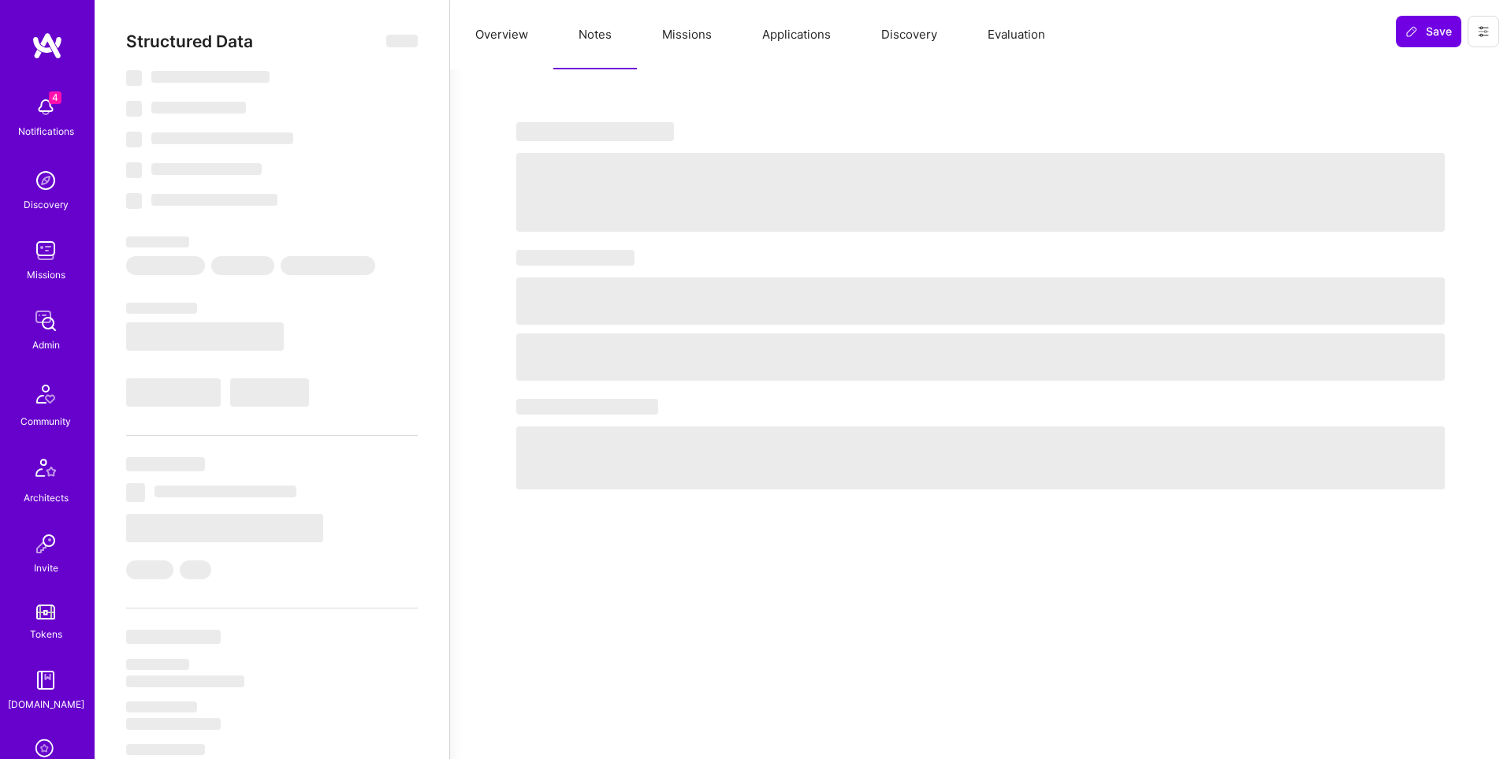
select select "Right Now"
select select "7"
select select "4"
select select "6"
select select "2"
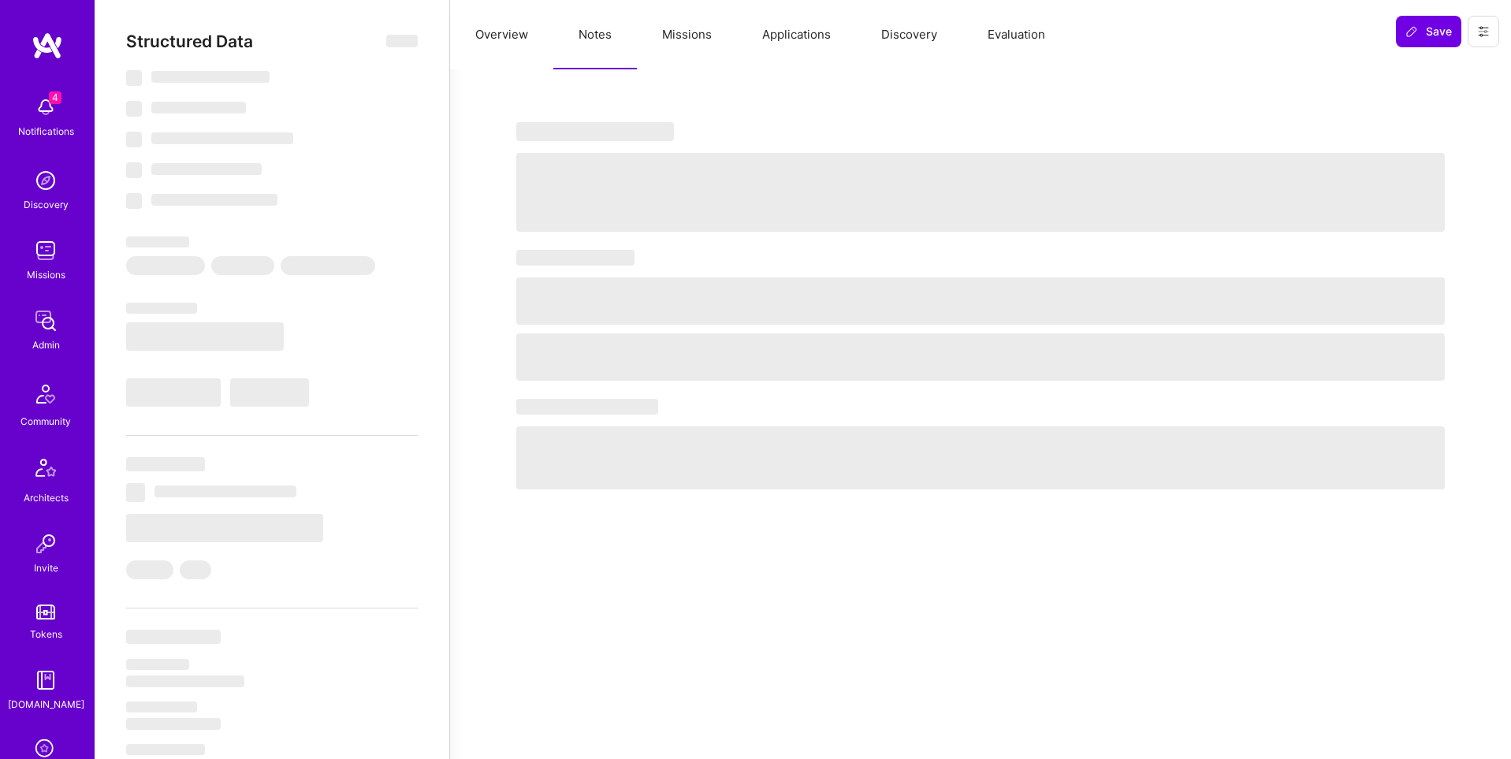
select select "US"
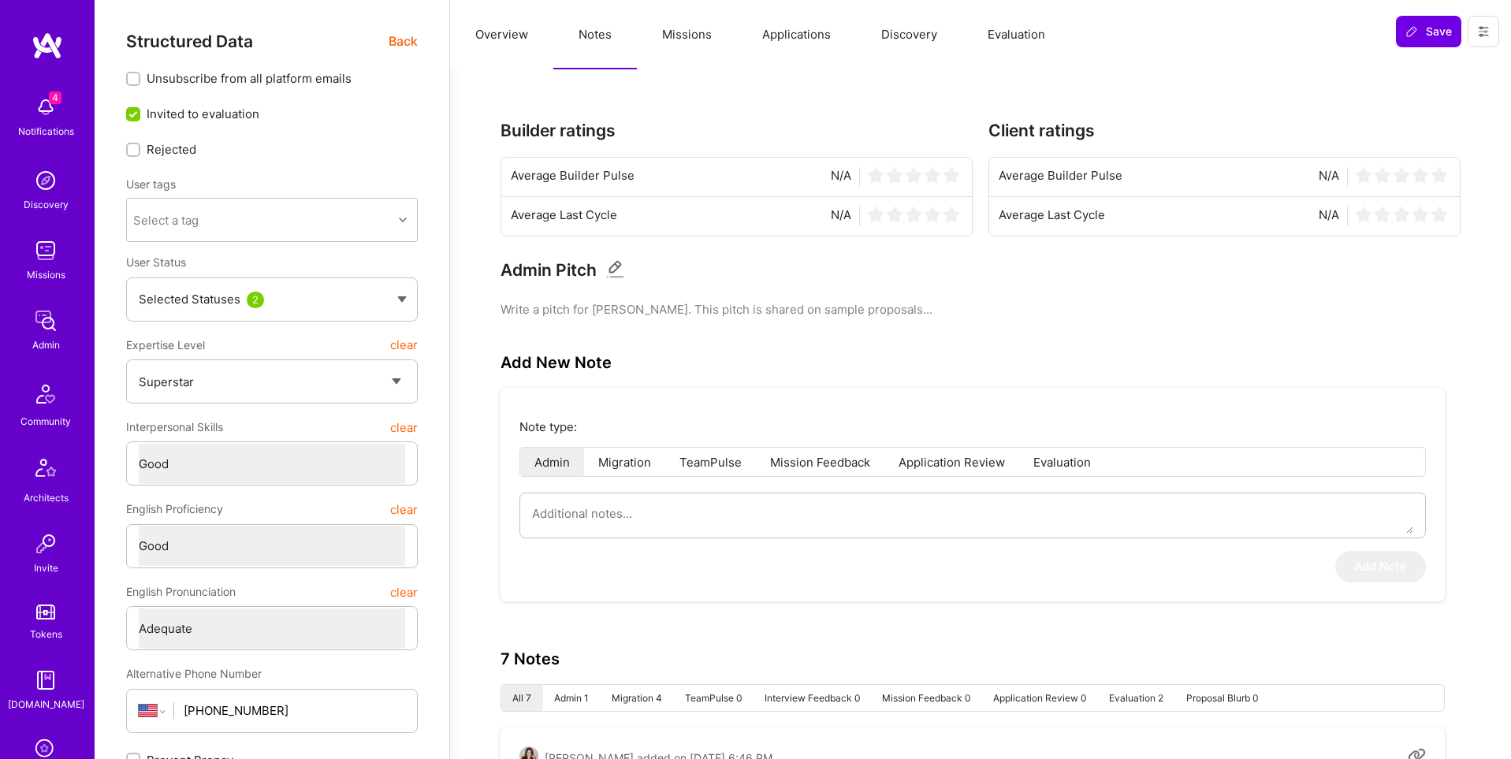
click at [683, 39] on button "Missions" at bounding box center [687, 34] width 100 height 69
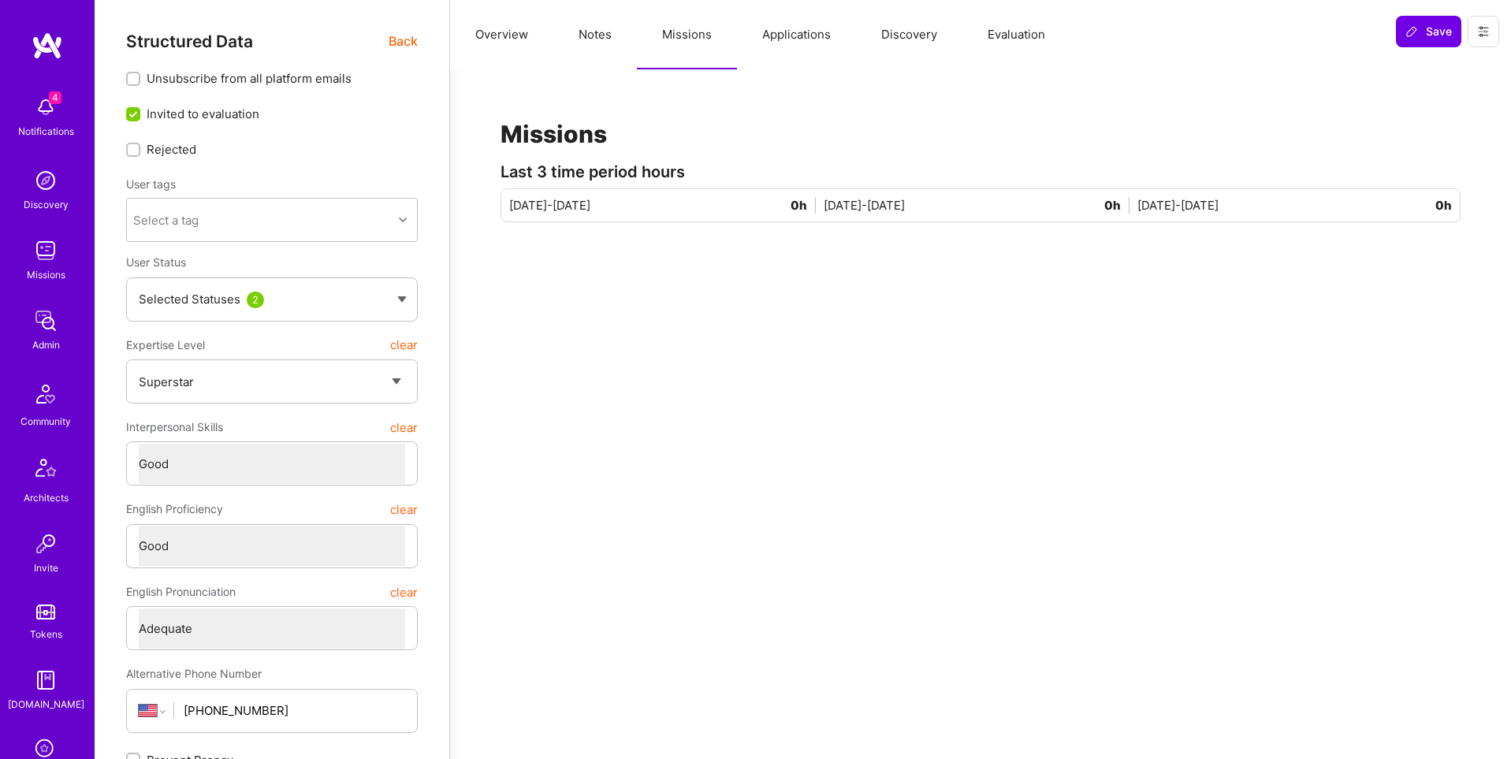
click at [771, 39] on button "Applications" at bounding box center [796, 34] width 119 height 69
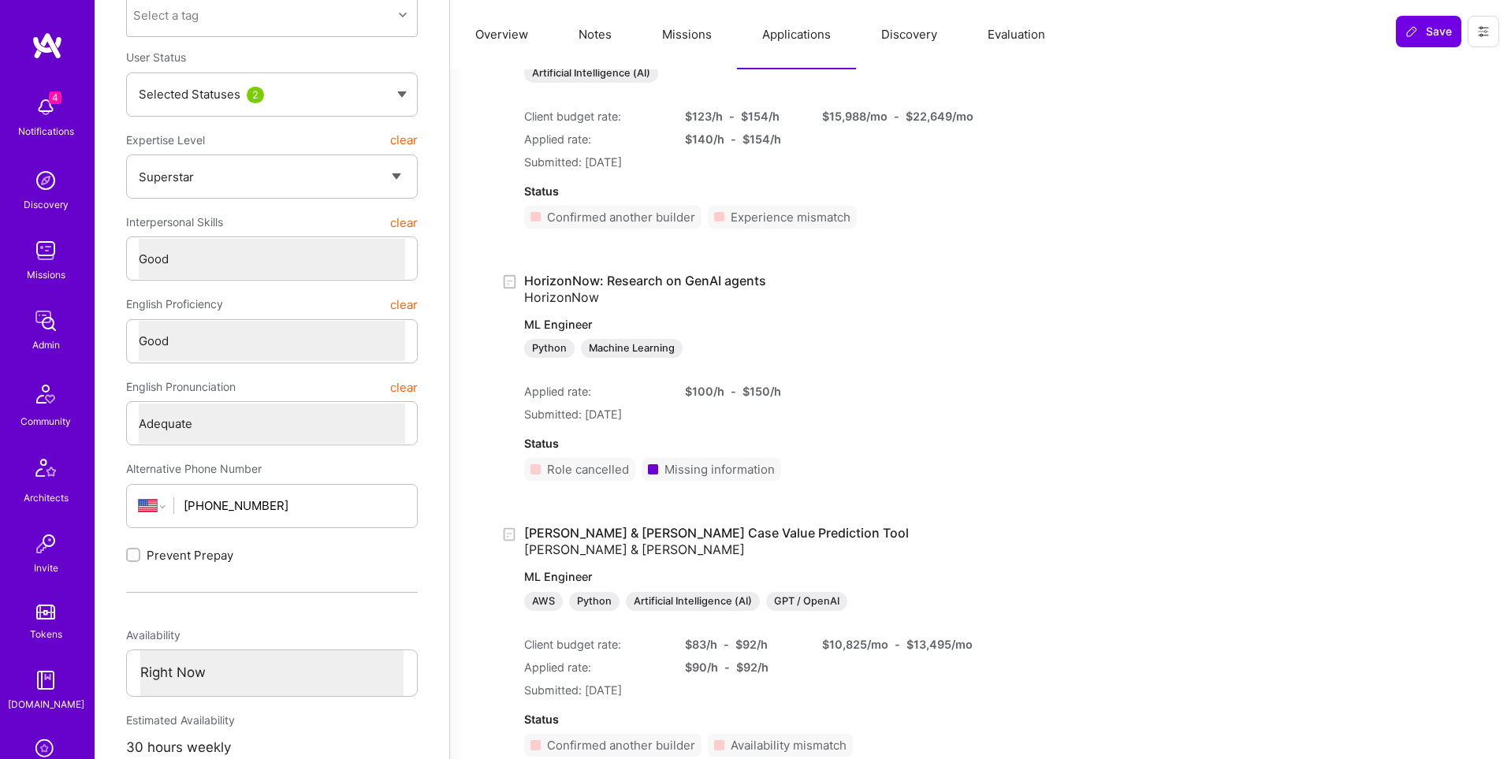
scroll to position [244, 0]
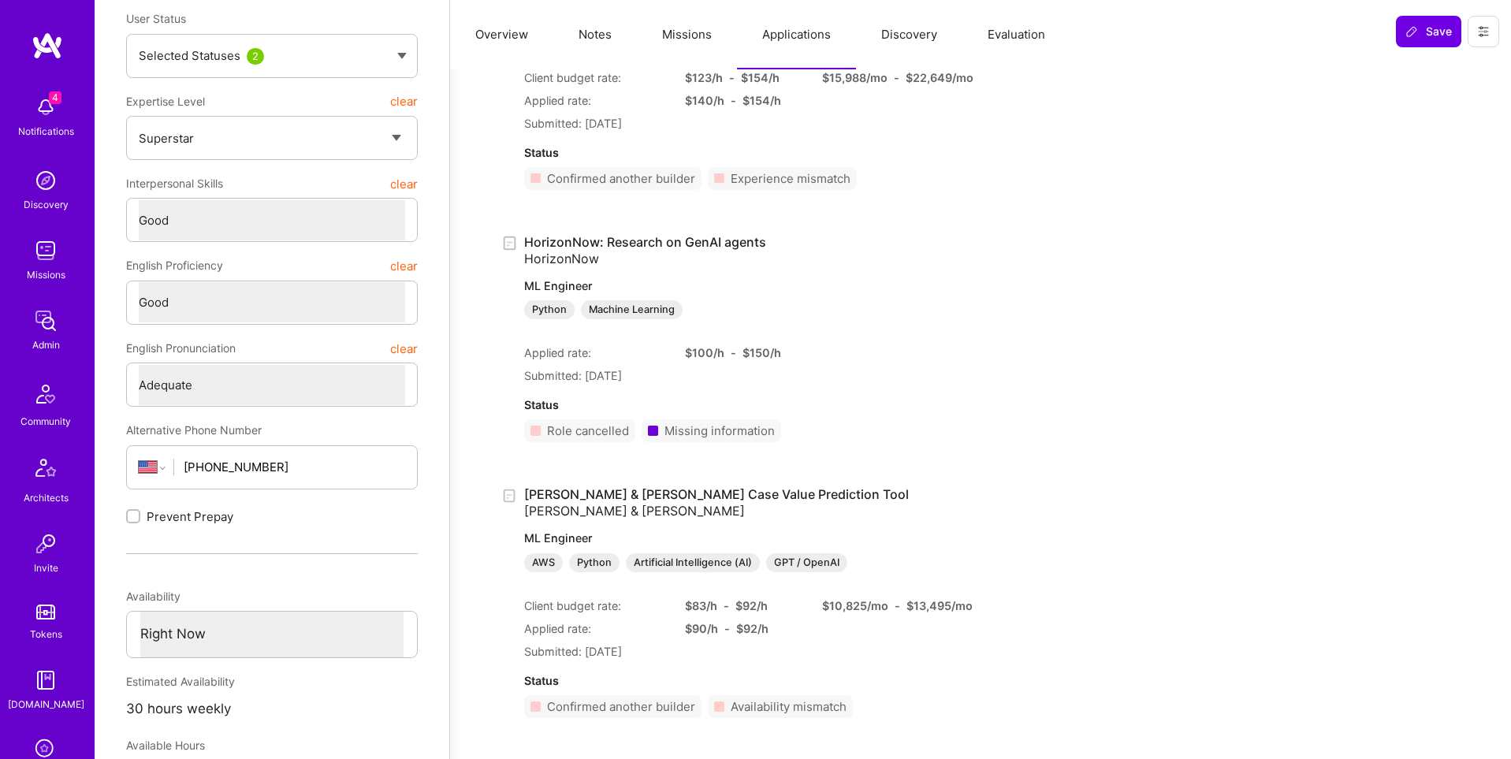
click at [1477, 32] on icon at bounding box center [1483, 31] width 13 height 13
click at [1418, 68] on button "Login as Alex" at bounding box center [1416, 67] width 166 height 40
